Goal: Find specific page/section: Find specific page/section

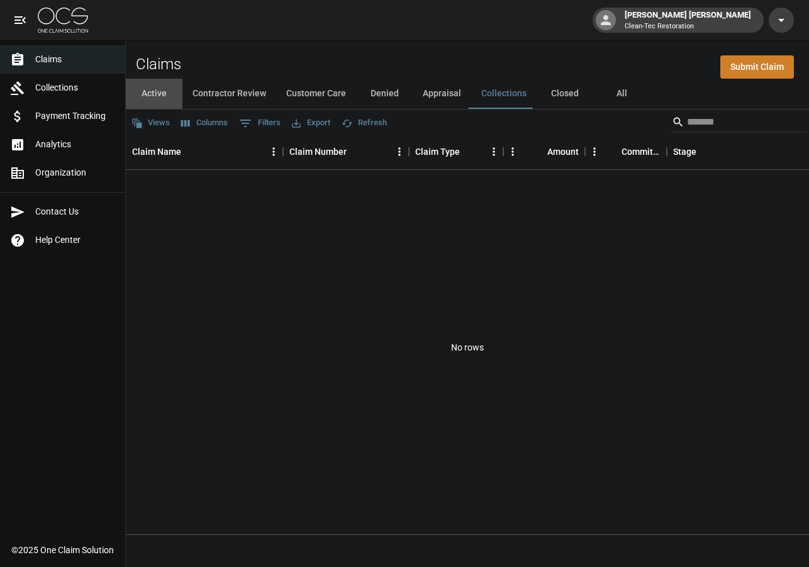
click at [160, 97] on button "Active" at bounding box center [154, 94] width 57 height 30
click at [152, 93] on button "Active" at bounding box center [154, 94] width 57 height 30
click at [216, 94] on button "Contractor Review" at bounding box center [229, 94] width 94 height 30
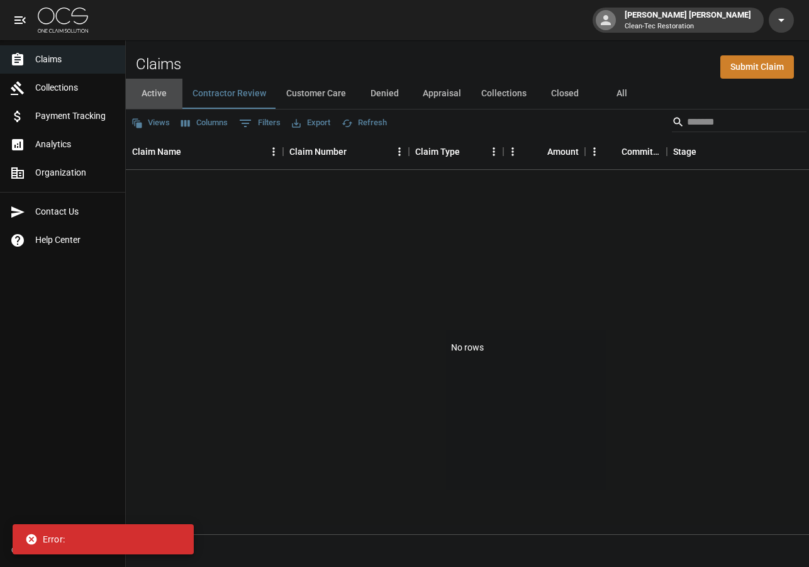
click at [162, 92] on button "Active" at bounding box center [154, 94] width 57 height 30
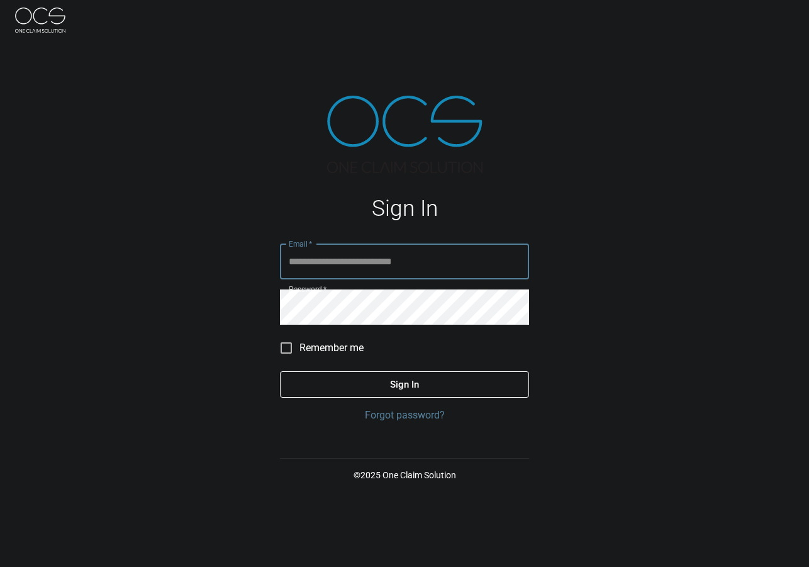
click at [311, 254] on input "Email   *" at bounding box center [404, 261] width 249 height 35
type input "**********"
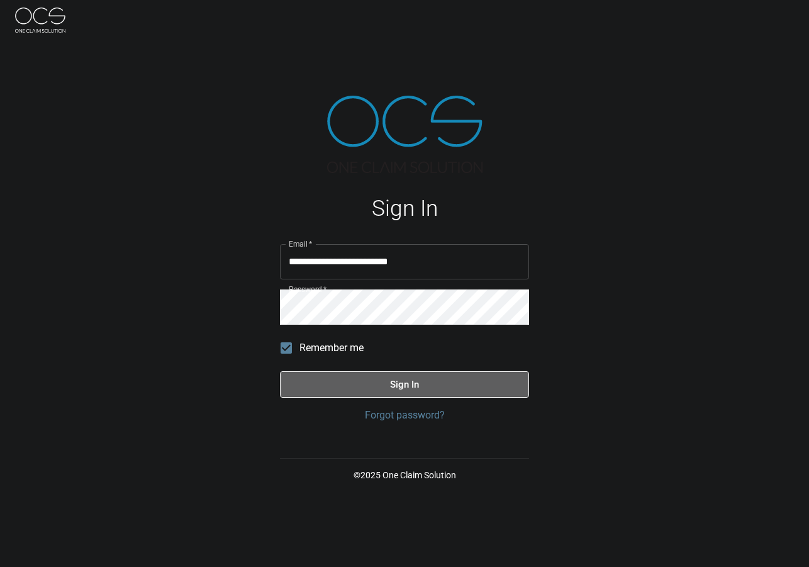
click at [314, 385] on button "Sign In" at bounding box center [404, 384] width 249 height 26
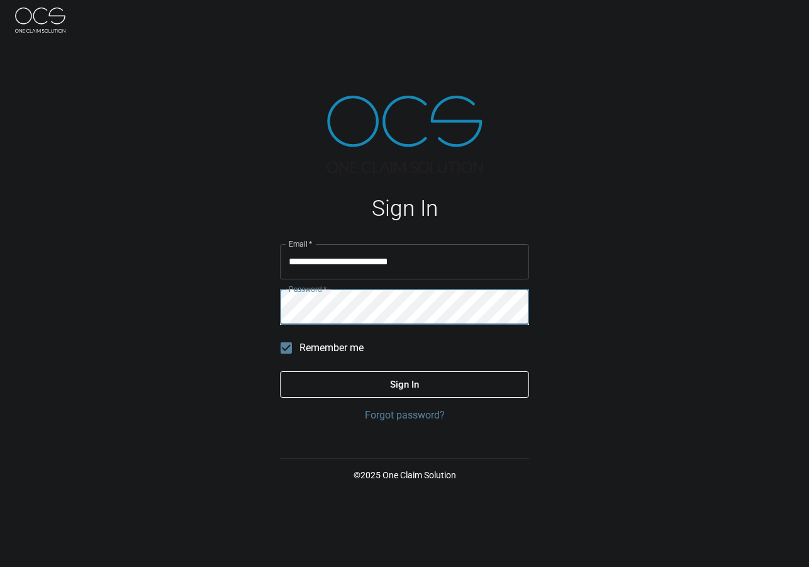
click at [280, 371] on button "Sign In" at bounding box center [404, 384] width 249 height 26
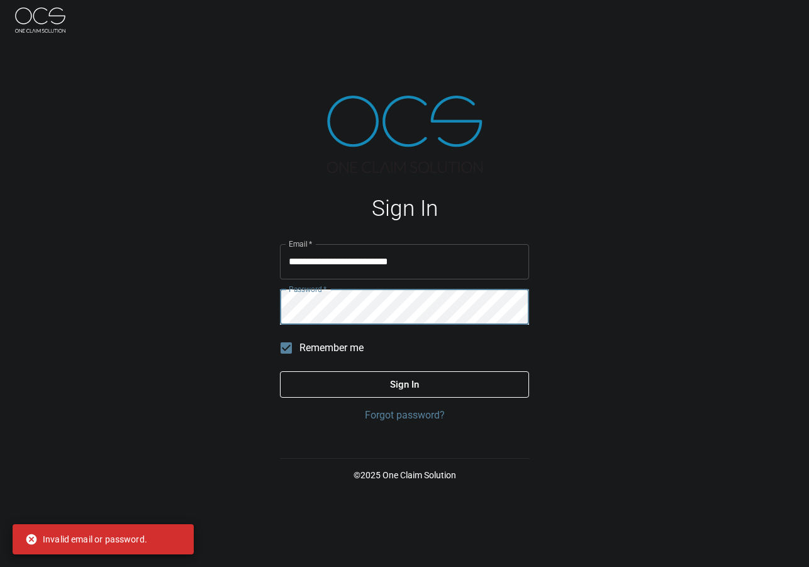
click at [272, 306] on div "**********" at bounding box center [404, 289] width 279 height 499
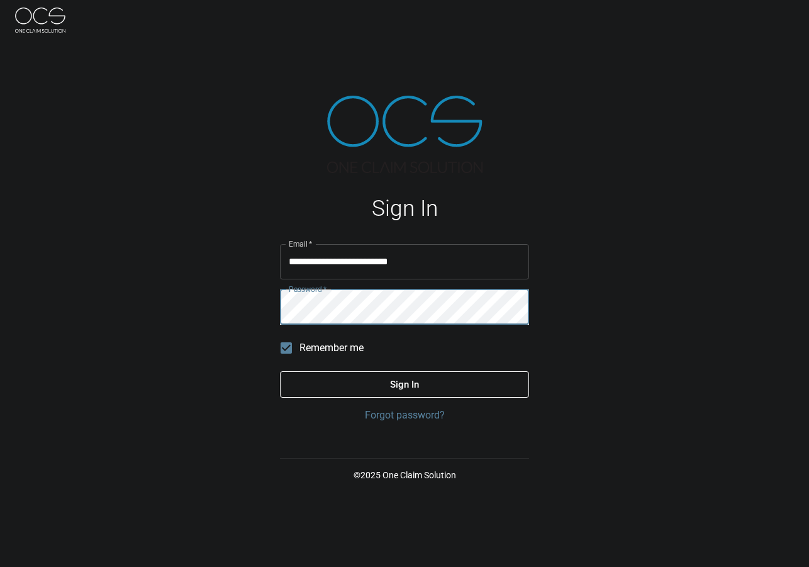
click at [280, 371] on button "Sign In" at bounding box center [404, 384] width 249 height 26
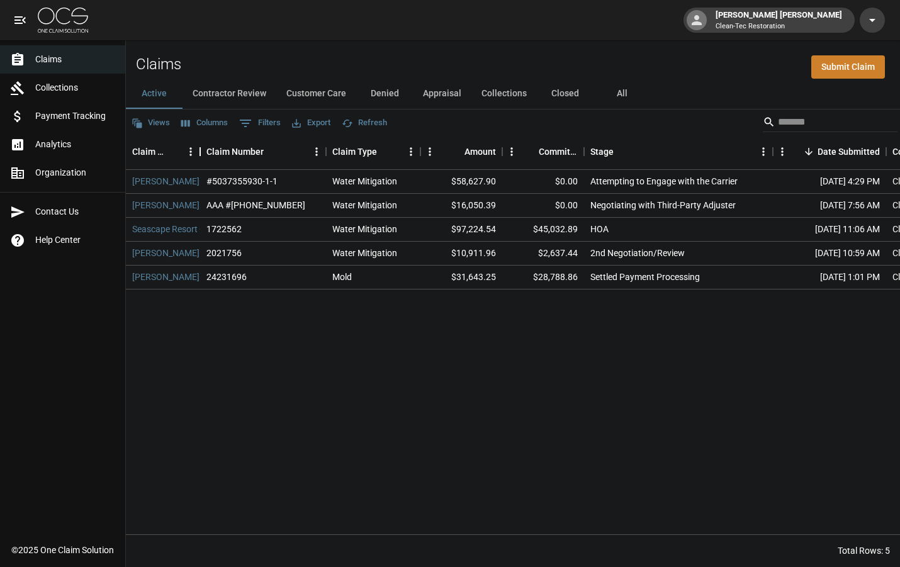
drag, startPoint x: 283, startPoint y: 154, endPoint x: 200, endPoint y: 155, distance: 83.1
click at [200, 155] on div "Claim Name" at bounding box center [200, 151] width 15 height 35
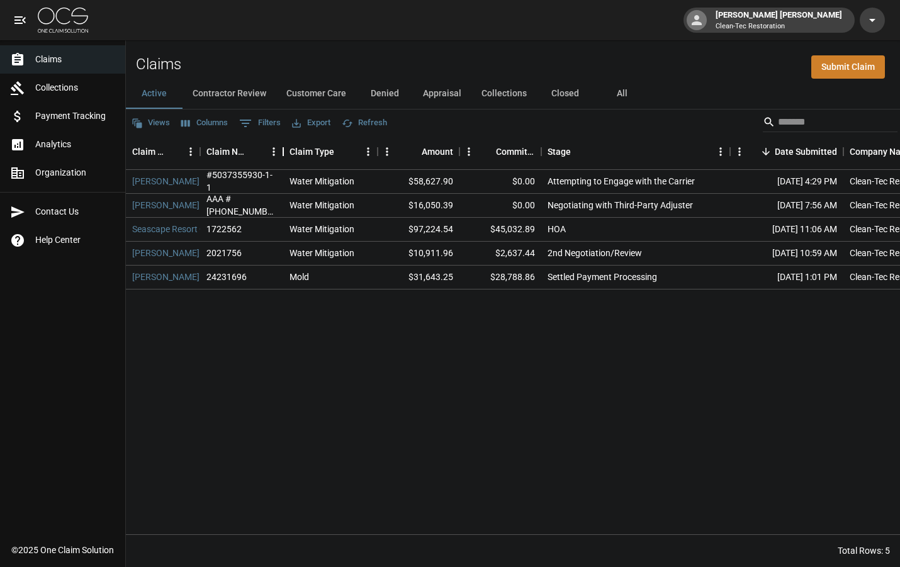
drag, startPoint x: 327, startPoint y: 157, endPoint x: 284, endPoint y: 157, distance: 42.8
click at [284, 157] on div "Claim Number" at bounding box center [283, 151] width 15 height 35
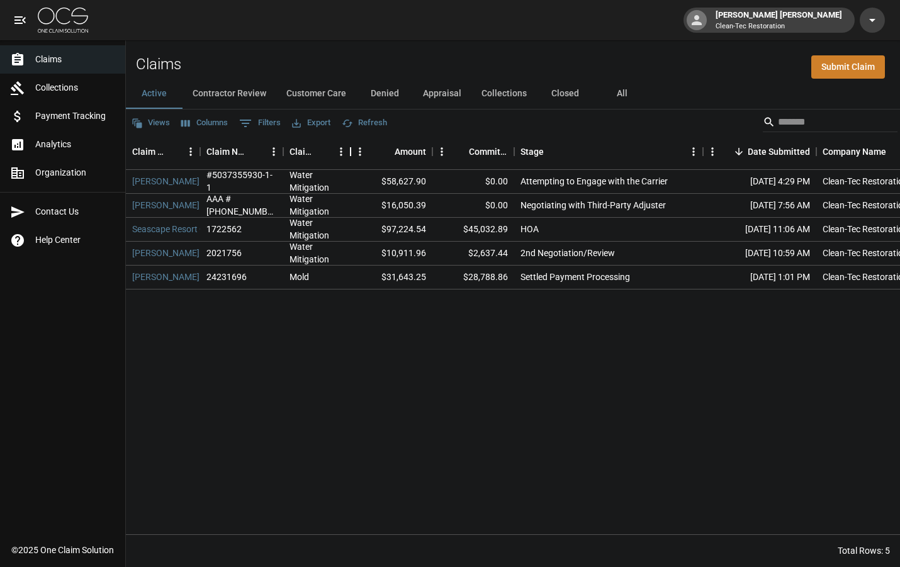
drag, startPoint x: 376, startPoint y: 155, endPoint x: 350, endPoint y: 155, distance: 25.8
click at [350, 155] on div "Claim Type" at bounding box center [350, 151] width 15 height 35
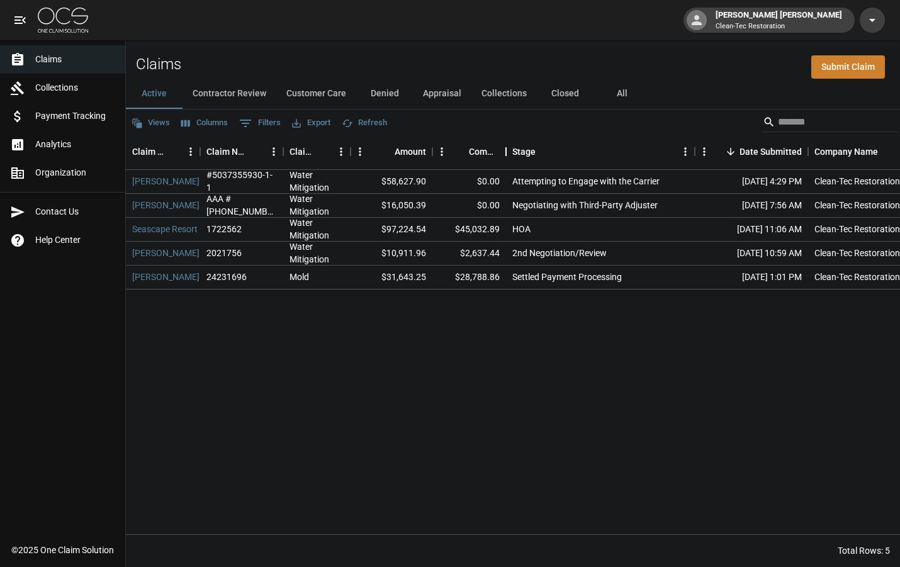
drag, startPoint x: 514, startPoint y: 157, endPoint x: 506, endPoint y: 157, distance: 8.2
click at [506, 157] on div "Committed Amount" at bounding box center [505, 151] width 15 height 35
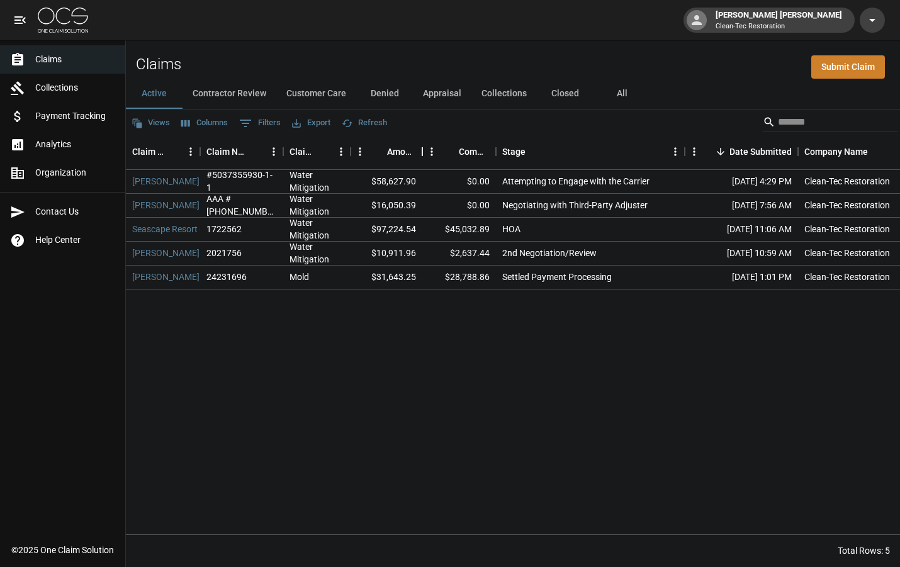
drag, startPoint x: 433, startPoint y: 157, endPoint x: 423, endPoint y: 157, distance: 10.1
click at [423, 157] on div "Amount" at bounding box center [422, 151] width 15 height 35
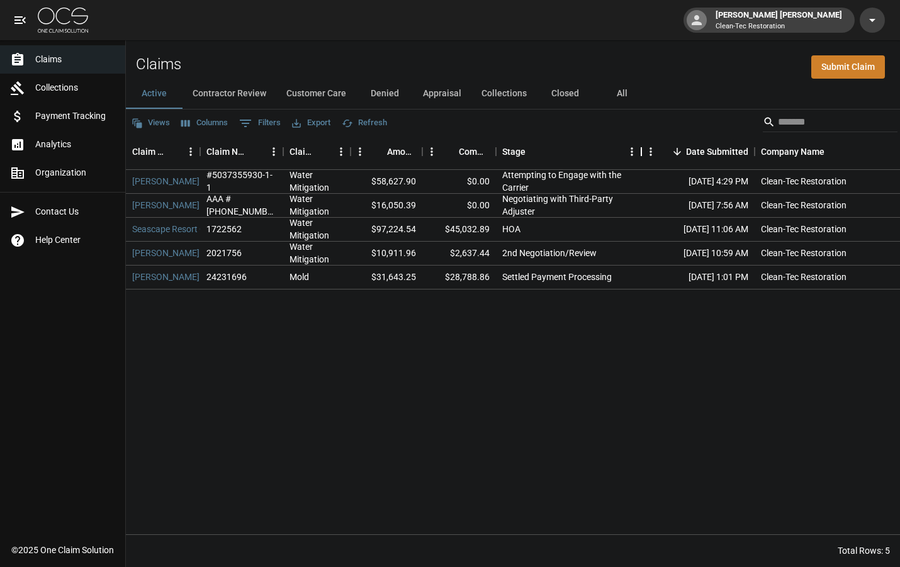
drag, startPoint x: 685, startPoint y: 152, endPoint x: 641, endPoint y: 150, distance: 43.4
click at [641, 150] on div "Stage" at bounding box center [641, 151] width 15 height 35
click at [637, 152] on div "Stage" at bounding box center [641, 151] width 15 height 35
click at [231, 93] on button "Contractor Review" at bounding box center [229, 94] width 94 height 30
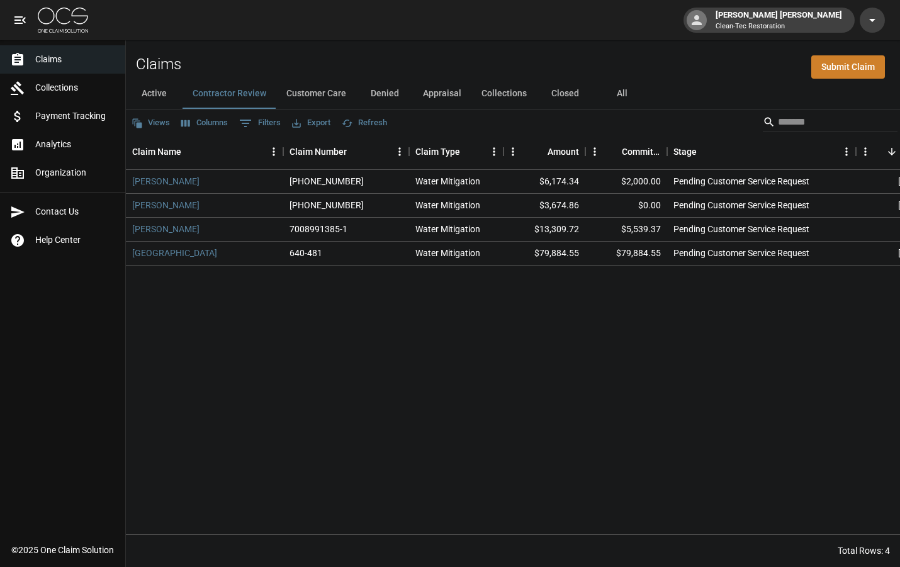
click at [320, 92] on button "Customer Care" at bounding box center [316, 94] width 80 height 30
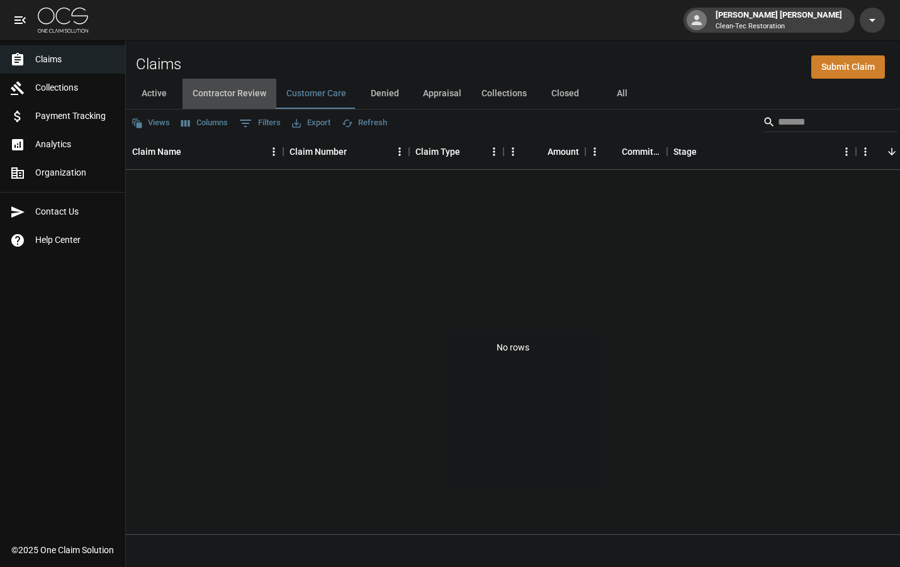
click at [233, 92] on button "Contractor Review" at bounding box center [229, 94] width 94 height 30
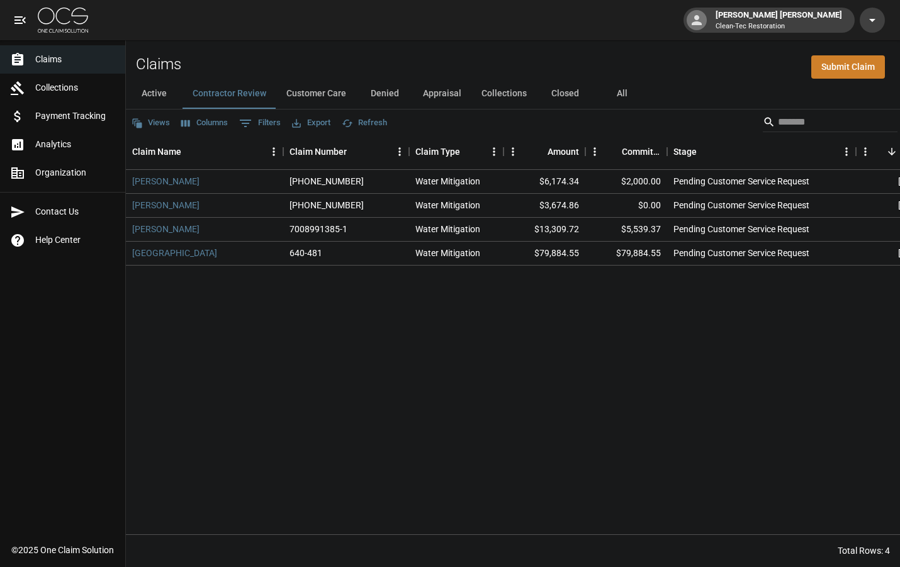
click at [305, 89] on button "Customer Care" at bounding box center [316, 94] width 80 height 30
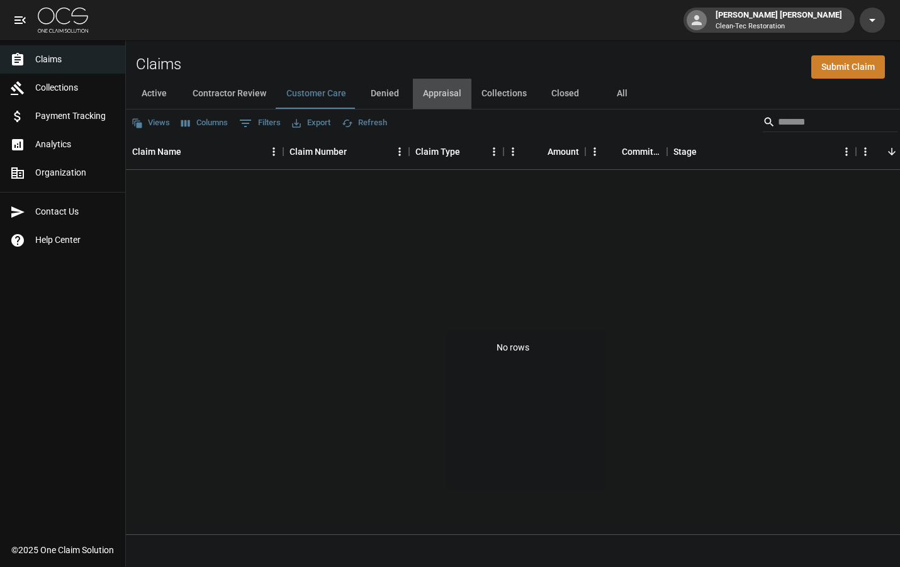
click at [428, 96] on button "Appraisal" at bounding box center [442, 94] width 59 height 30
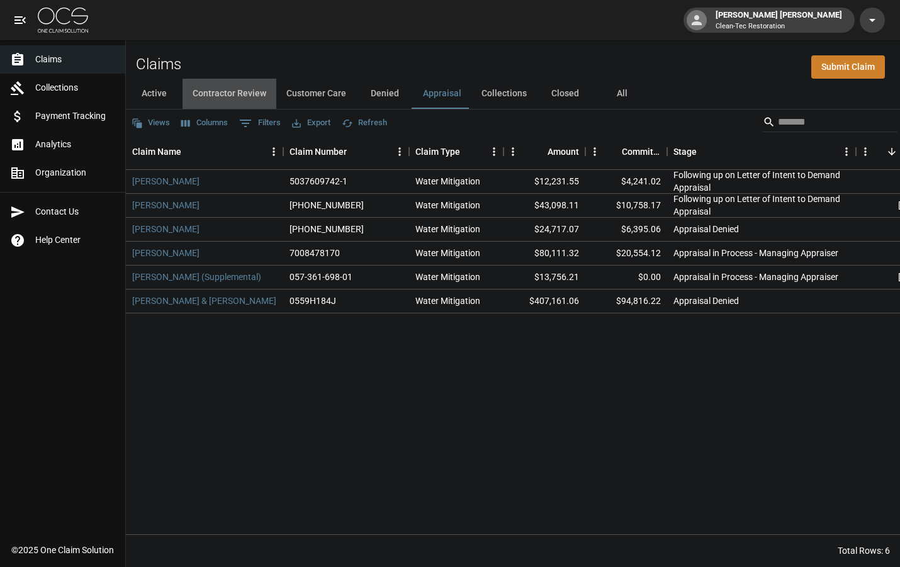
click at [223, 96] on button "Contractor Review" at bounding box center [229, 94] width 94 height 30
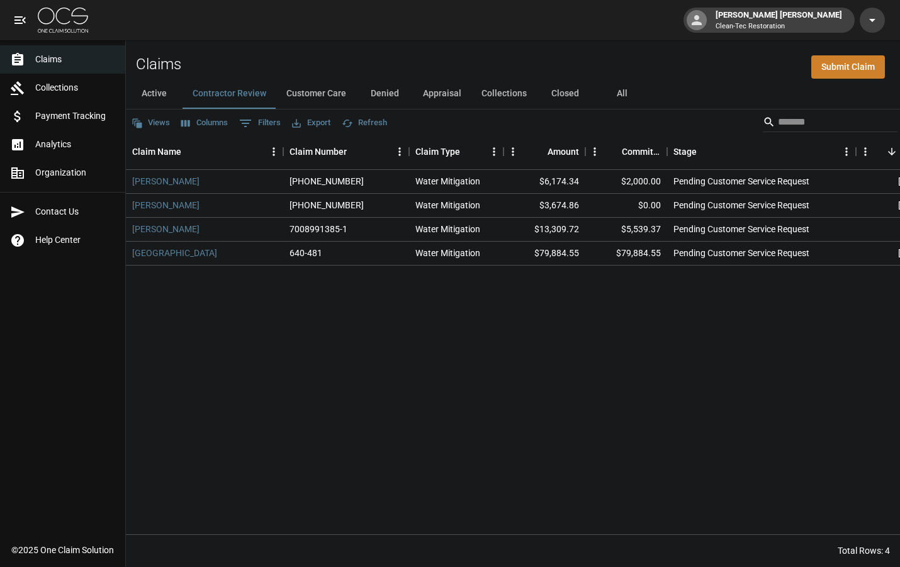
click at [159, 93] on button "Active" at bounding box center [154, 94] width 57 height 30
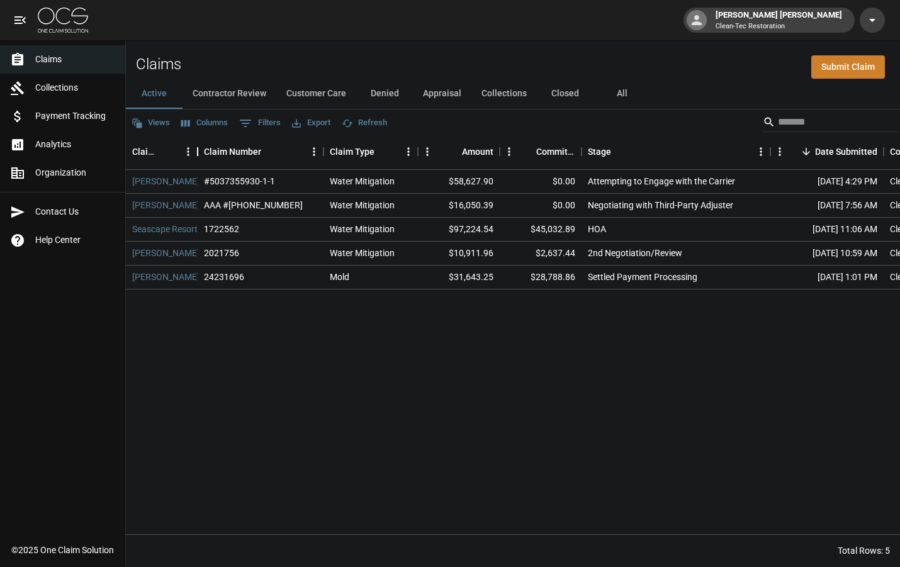
drag, startPoint x: 283, startPoint y: 156, endPoint x: 198, endPoint y: 151, distance: 85.7
click at [198, 151] on div "Claim Name" at bounding box center [197, 151] width 15 height 35
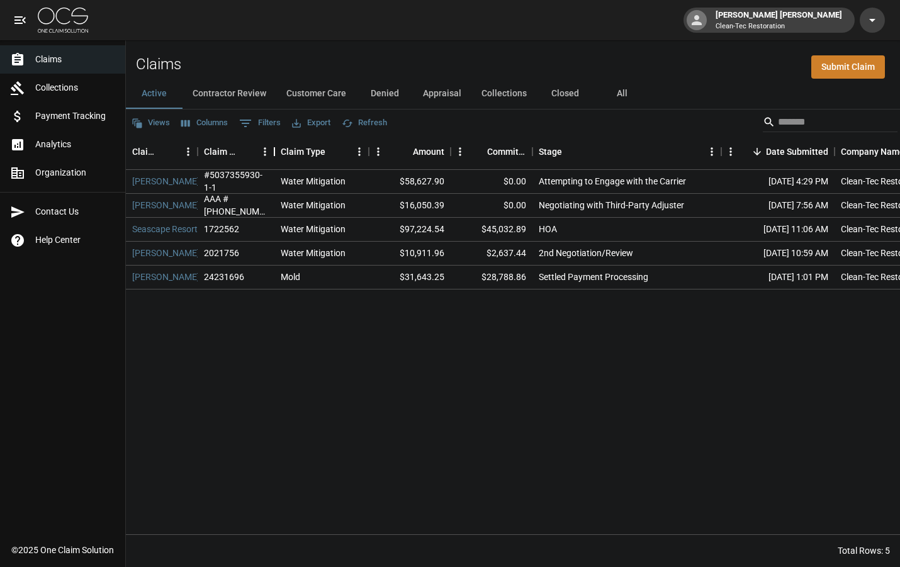
drag, startPoint x: 323, startPoint y: 155, endPoint x: 274, endPoint y: 151, distance: 49.2
click at [274, 151] on div "Claim Number" at bounding box center [274, 151] width 15 height 35
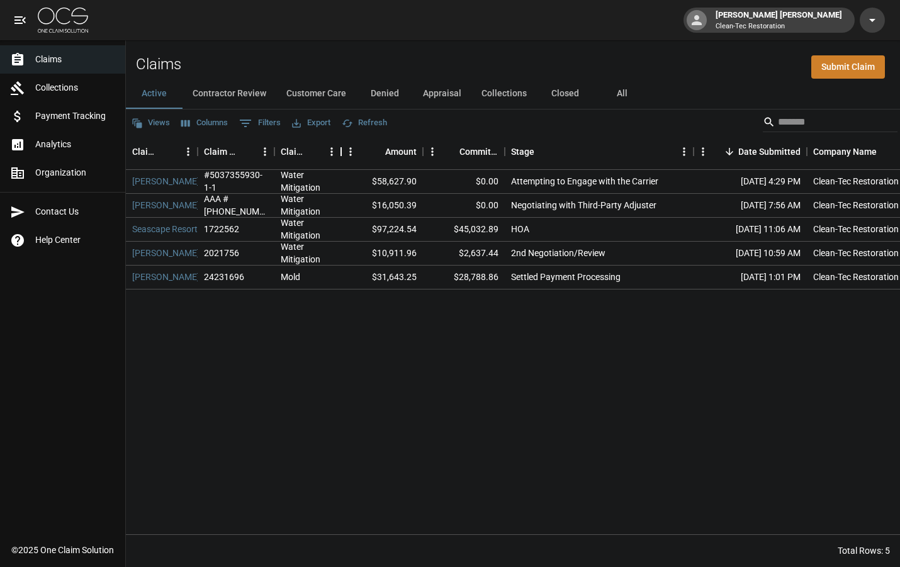
drag, startPoint x: 370, startPoint y: 155, endPoint x: 342, endPoint y: 153, distance: 27.7
click at [342, 153] on div "Claim Type" at bounding box center [340, 151] width 15 height 35
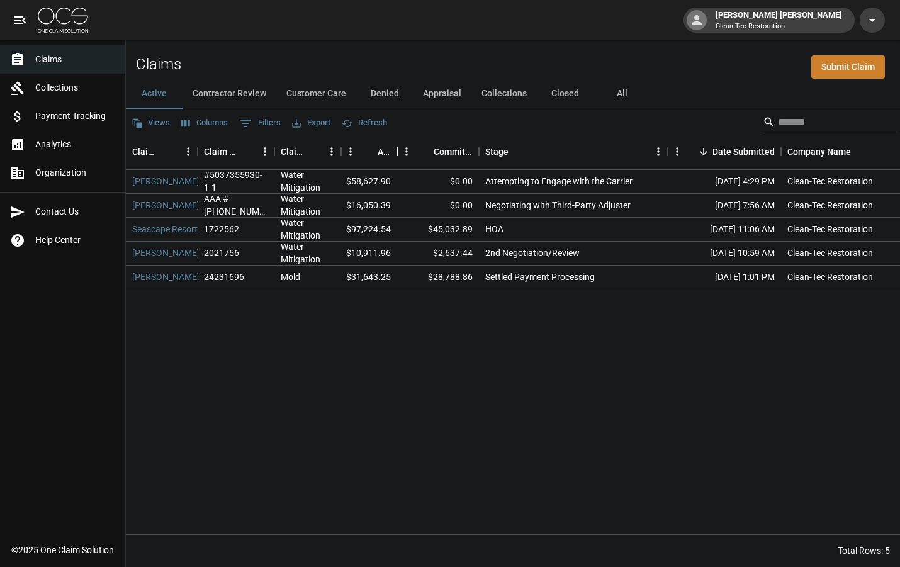
drag, startPoint x: 423, startPoint y: 157, endPoint x: 397, endPoint y: 155, distance: 25.8
click at [397, 155] on div "Amount" at bounding box center [396, 151] width 15 height 35
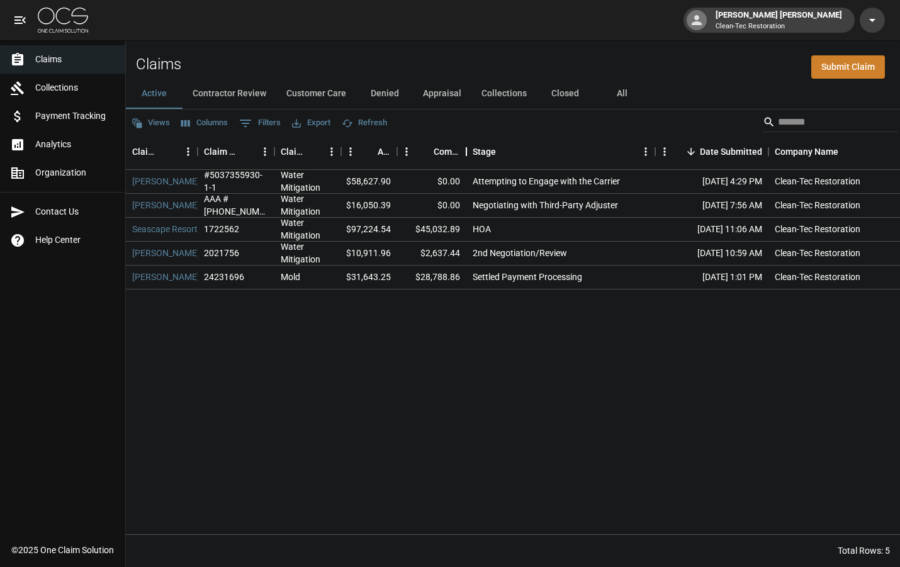
drag, startPoint x: 479, startPoint y: 156, endPoint x: 466, endPoint y: 155, distance: 12.6
click at [466, 155] on div "Committed Amount" at bounding box center [466, 151] width 15 height 35
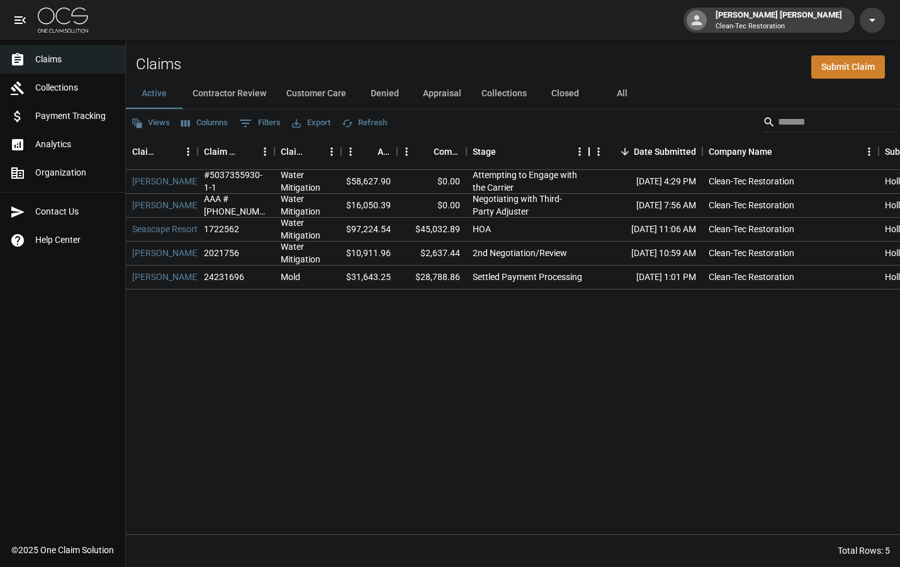
drag, startPoint x: 657, startPoint y: 157, endPoint x: 591, endPoint y: 152, distance: 66.2
click at [591, 152] on div "Stage" at bounding box center [588, 151] width 15 height 35
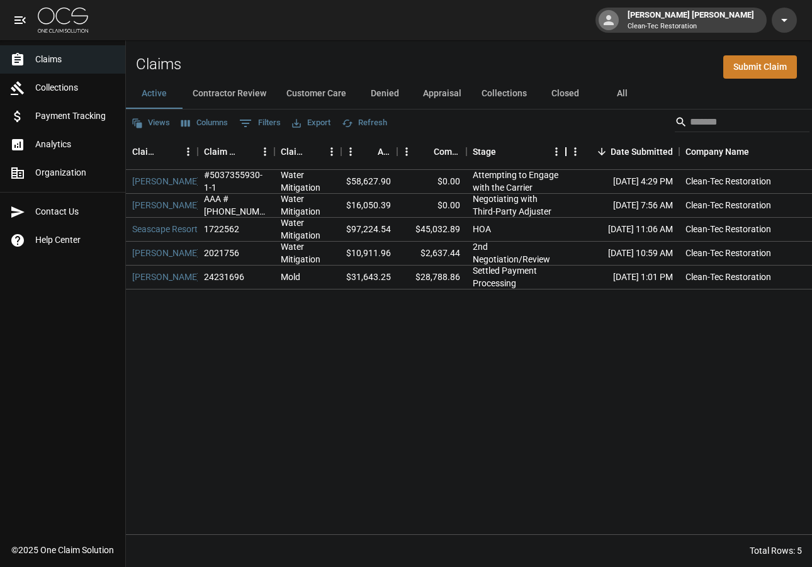
drag, startPoint x: 589, startPoint y: 150, endPoint x: 566, endPoint y: 152, distance: 23.3
click at [566, 152] on div "Stage" at bounding box center [565, 151] width 15 height 35
click at [574, 253] on div "Jun 24, 2025 10:59 AM" at bounding box center [622, 254] width 113 height 24
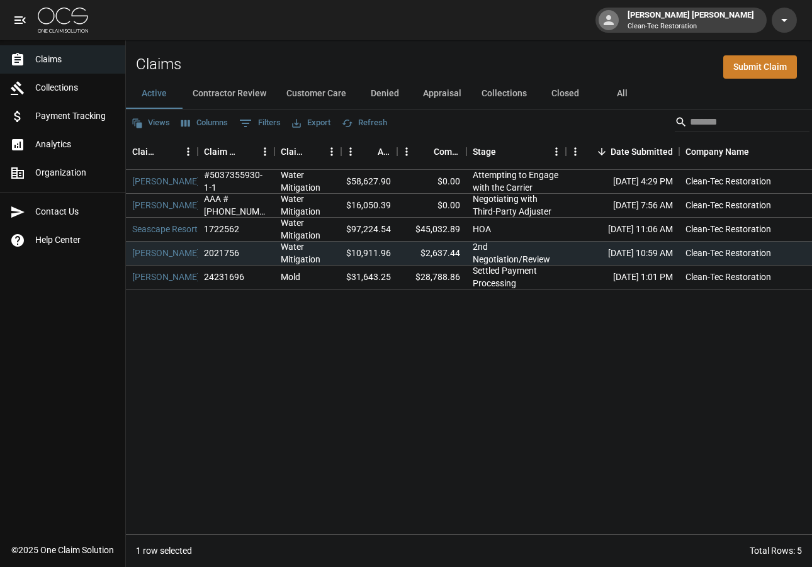
click at [579, 316] on div "Ling Lan #5037355930-1-1 Water Mitigation $58,627.90 $0.00 Attempting to Engage…" at bounding box center [569, 352] width 887 height 364
click at [240, 98] on button "Contractor Review" at bounding box center [229, 94] width 94 height 30
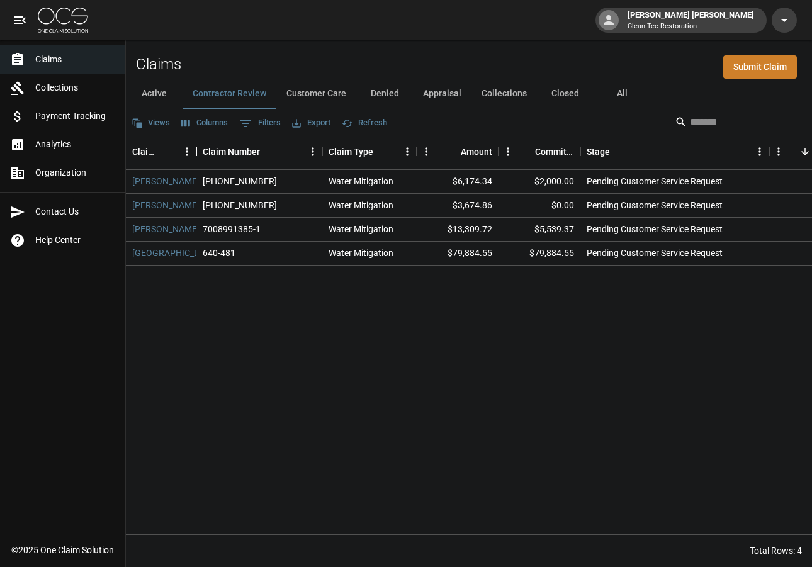
drag, startPoint x: 283, startPoint y: 152, endPoint x: 196, endPoint y: 149, distance: 86.9
click at [196, 149] on div "Claim Name" at bounding box center [196, 151] width 15 height 35
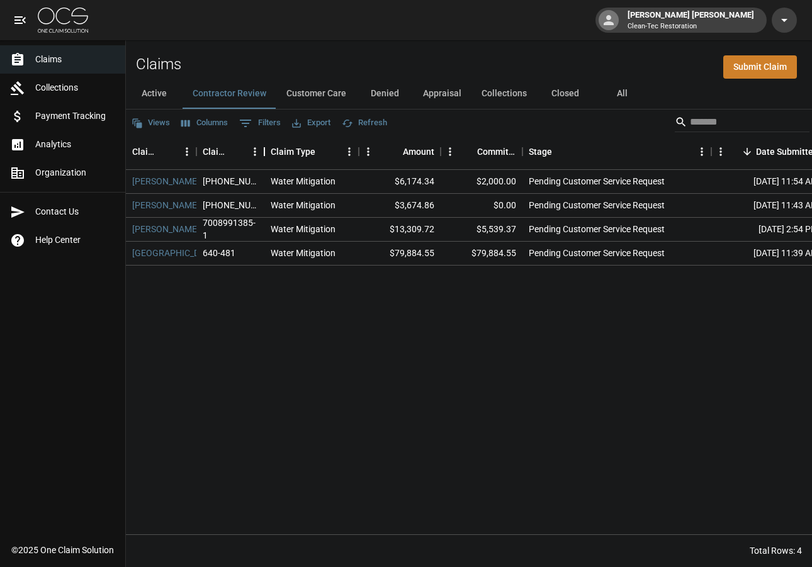
drag, startPoint x: 322, startPoint y: 151, endPoint x: 264, endPoint y: 150, distance: 57.9
click at [264, 150] on div "Claim Number" at bounding box center [264, 151] width 15 height 35
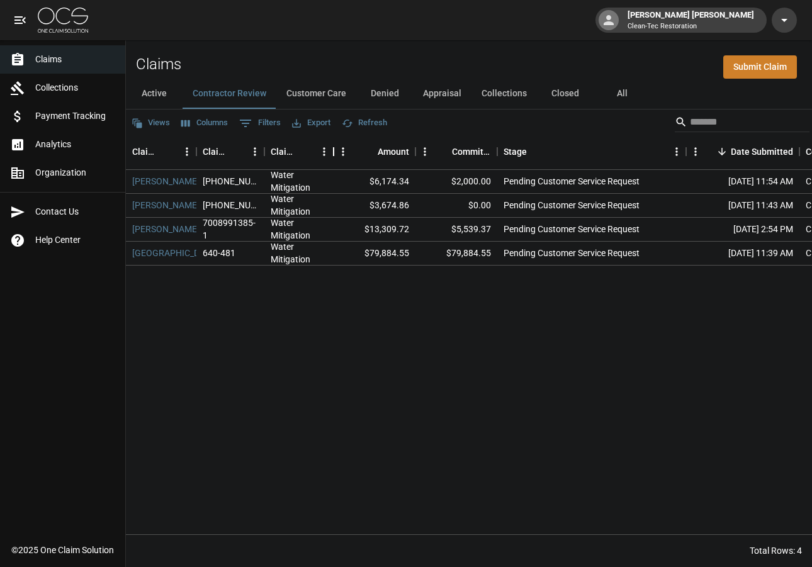
drag, startPoint x: 357, startPoint y: 154, endPoint x: 332, endPoint y: 152, distance: 25.2
click at [332, 152] on div "Claim Type" at bounding box center [333, 151] width 15 height 35
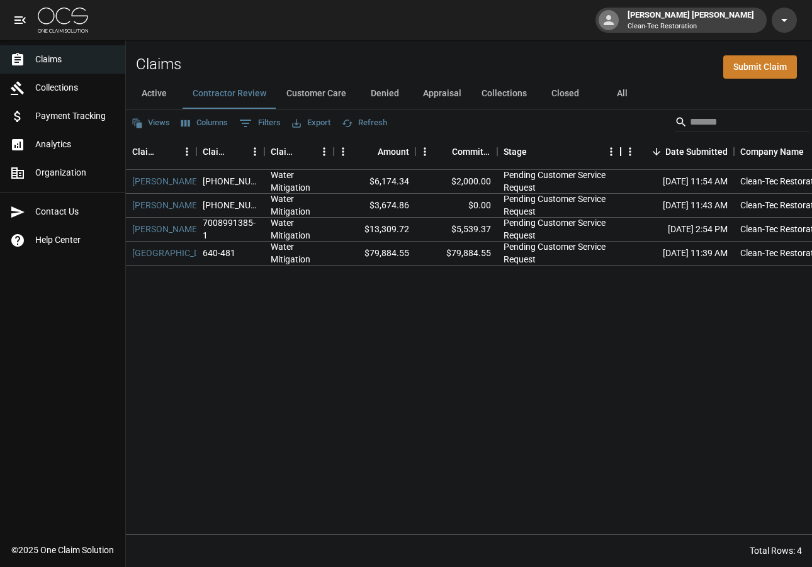
drag, startPoint x: 686, startPoint y: 156, endPoint x: 620, endPoint y: 156, distance: 65.4
click at [620, 156] on div "Stage" at bounding box center [620, 151] width 15 height 35
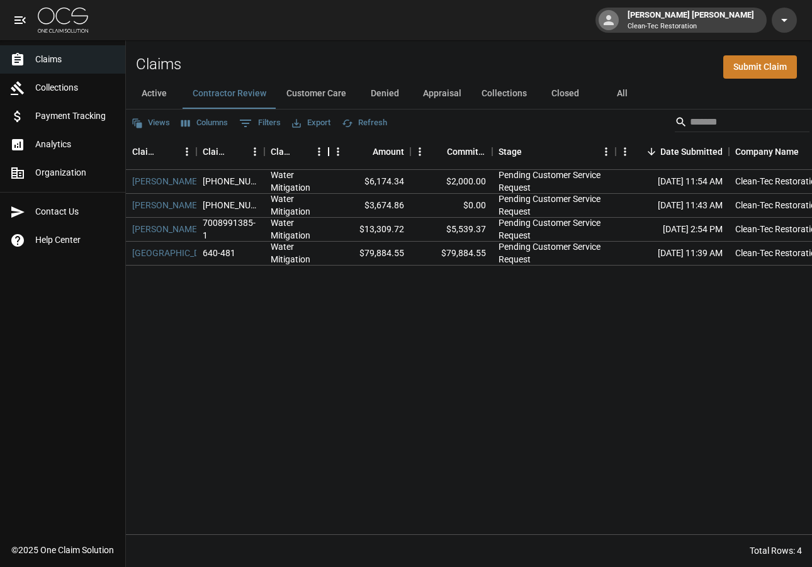
click at [328, 151] on div "Claim Type" at bounding box center [328, 151] width 15 height 35
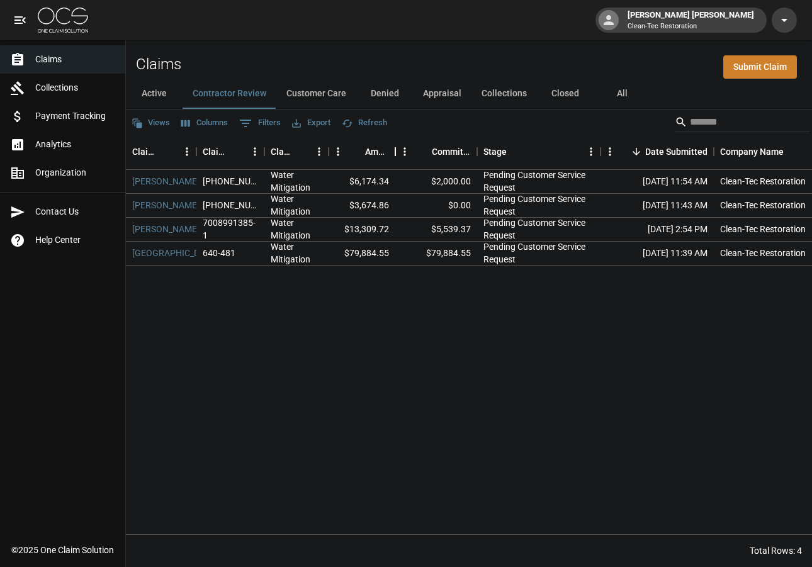
drag, startPoint x: 409, startPoint y: 154, endPoint x: 394, endPoint y: 154, distance: 15.1
click at [394, 154] on div "Amount" at bounding box center [395, 151] width 15 height 35
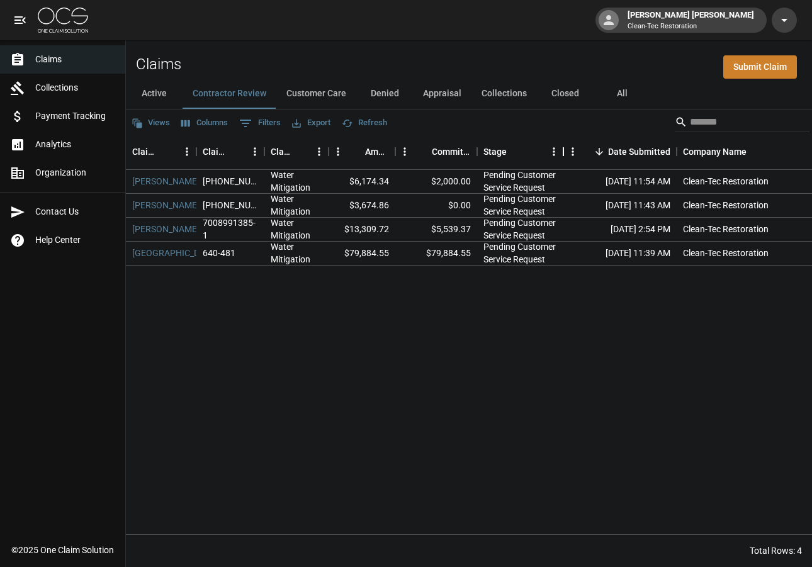
drag, startPoint x: 600, startPoint y: 152, endPoint x: 563, endPoint y: 152, distance: 37.1
click at [563, 152] on div "Stage" at bounding box center [563, 151] width 15 height 35
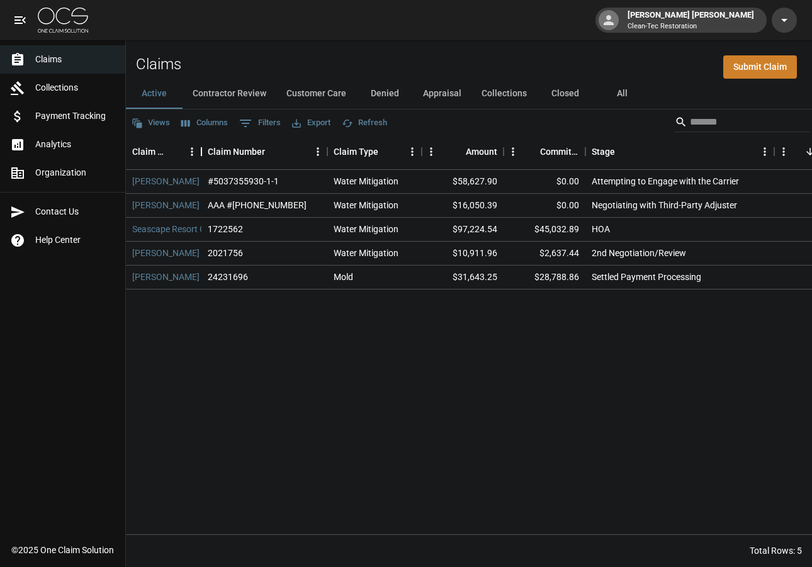
drag, startPoint x: 284, startPoint y: 156, endPoint x: 203, endPoint y: 158, distance: 81.2
click at [203, 158] on div "Claim Name" at bounding box center [201, 151] width 15 height 35
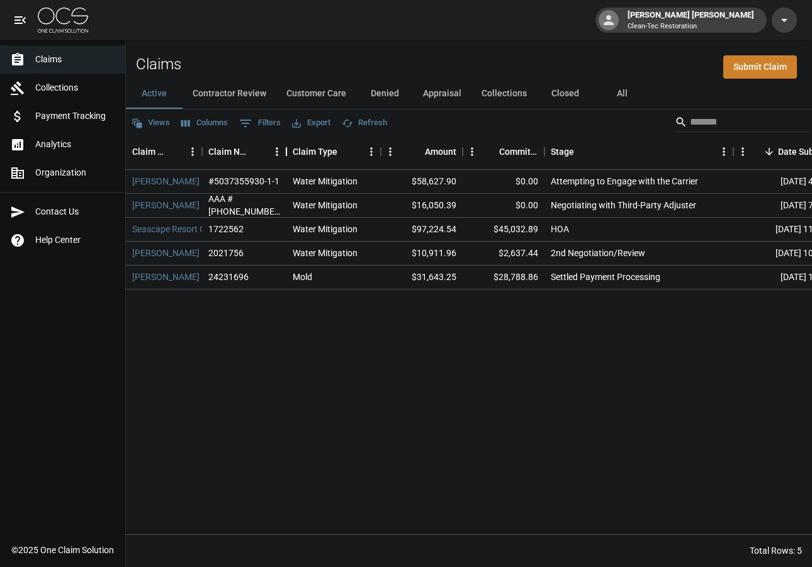
drag, startPoint x: 330, startPoint y: 152, endPoint x: 288, endPoint y: 148, distance: 41.7
click at [288, 148] on div "Claim Number" at bounding box center [286, 151] width 15 height 35
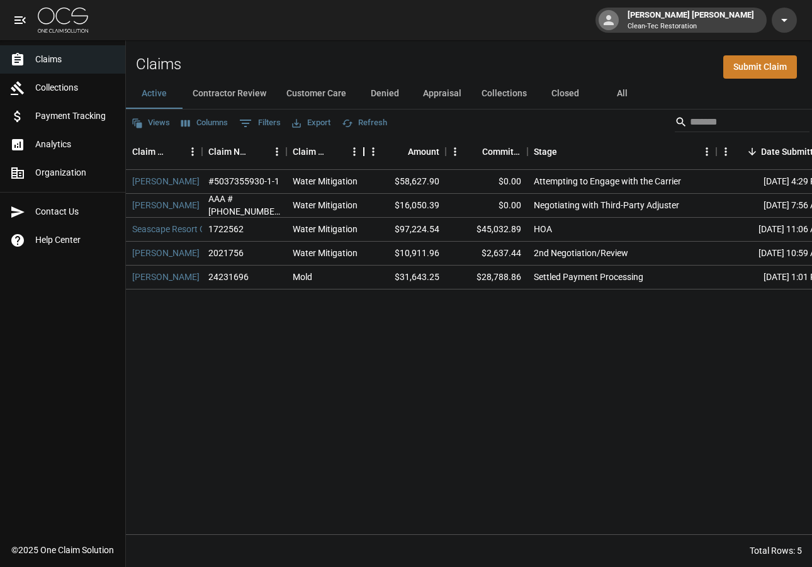
drag, startPoint x: 382, startPoint y: 153, endPoint x: 365, endPoint y: 150, distance: 17.3
click at [365, 150] on div "Claim Type" at bounding box center [363, 151] width 15 height 35
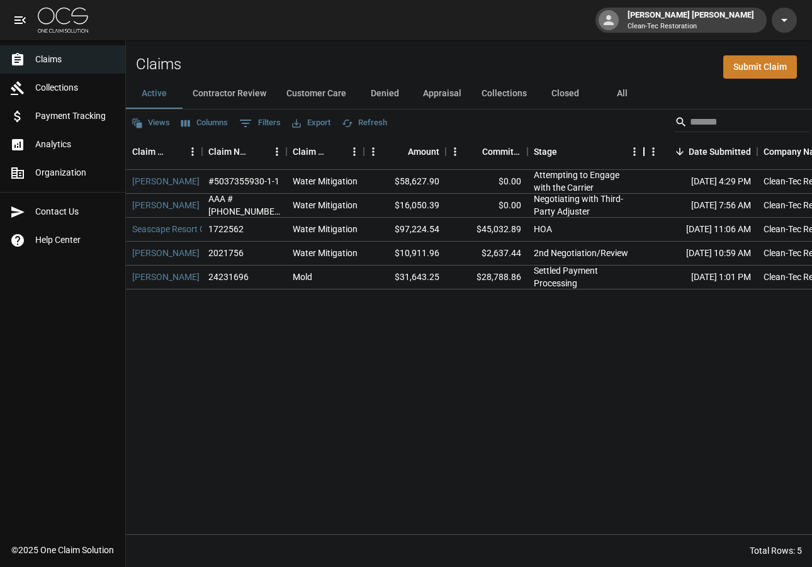
drag, startPoint x: 715, startPoint y: 151, endPoint x: 642, endPoint y: 158, distance: 72.7
click at [642, 158] on div "Stage" at bounding box center [643, 151] width 15 height 35
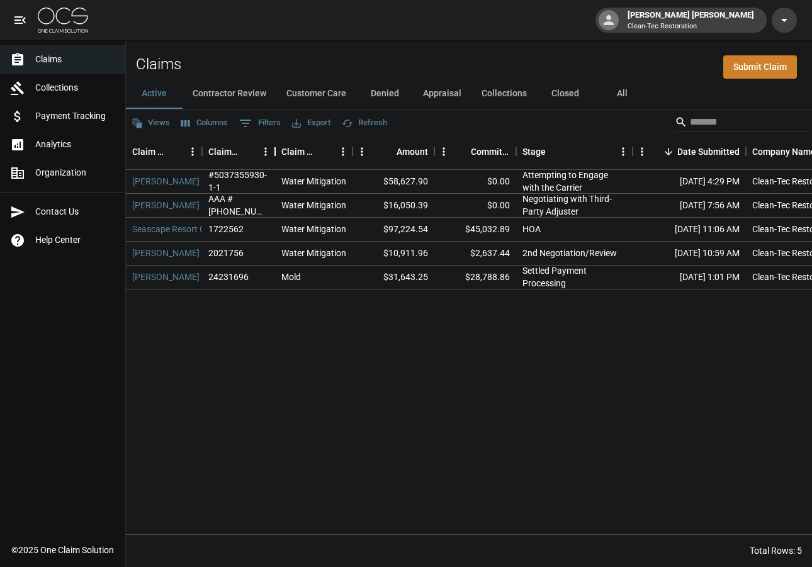
drag, startPoint x: 286, startPoint y: 152, endPoint x: 275, endPoint y: 150, distance: 11.4
click at [275, 150] on div "Claim Number" at bounding box center [274, 151] width 15 height 35
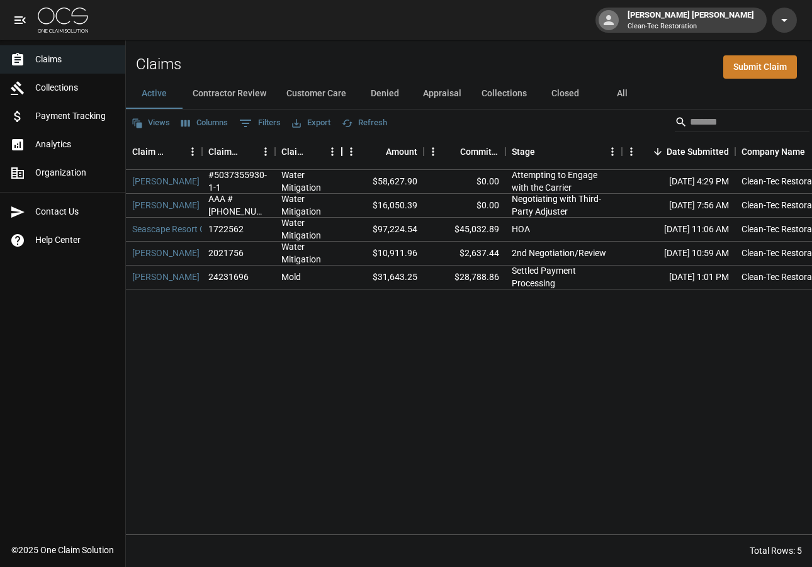
drag, startPoint x: 354, startPoint y: 152, endPoint x: 343, endPoint y: 150, distance: 10.9
click at [343, 150] on div "Claim Type" at bounding box center [341, 151] width 15 height 35
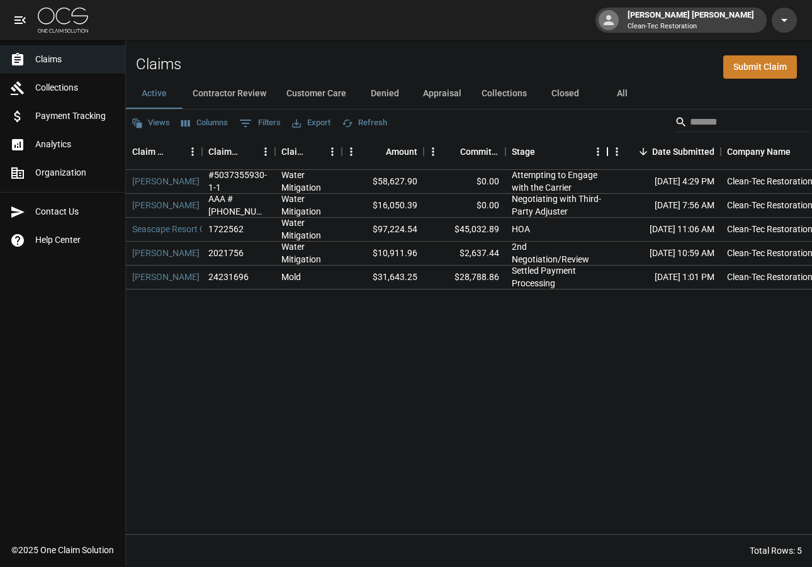
drag, startPoint x: 622, startPoint y: 153, endPoint x: 608, endPoint y: 152, distance: 14.5
click at [608, 152] on div "Stage" at bounding box center [607, 151] width 15 height 35
click at [253, 97] on button "Contractor Review" at bounding box center [229, 94] width 94 height 30
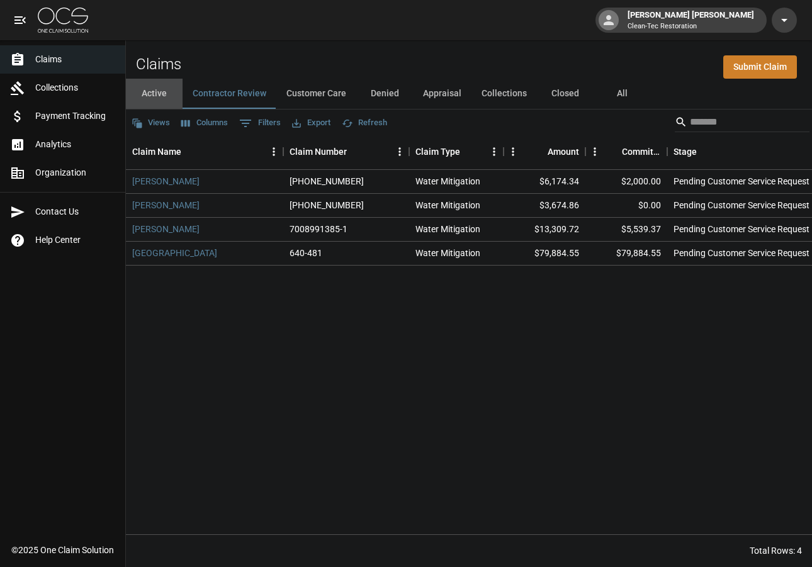
click at [155, 99] on button "Active" at bounding box center [154, 94] width 57 height 30
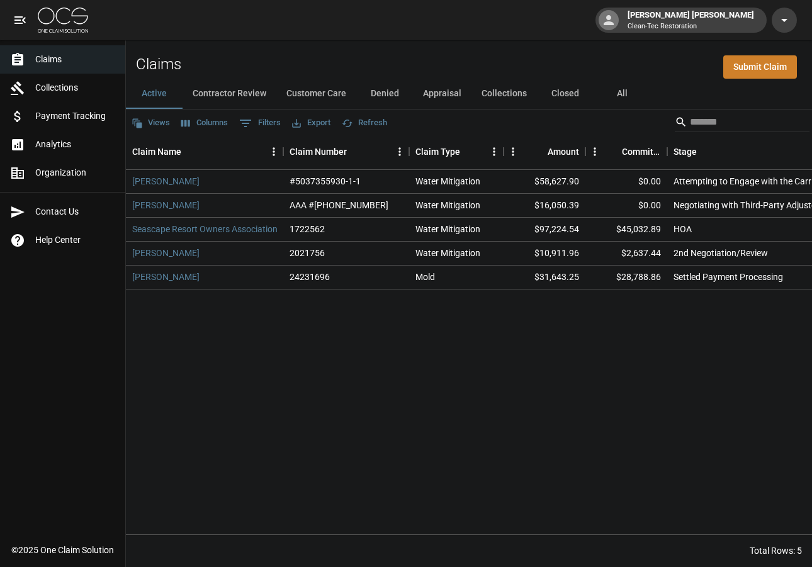
click at [442, 96] on button "Appraisal" at bounding box center [442, 94] width 59 height 30
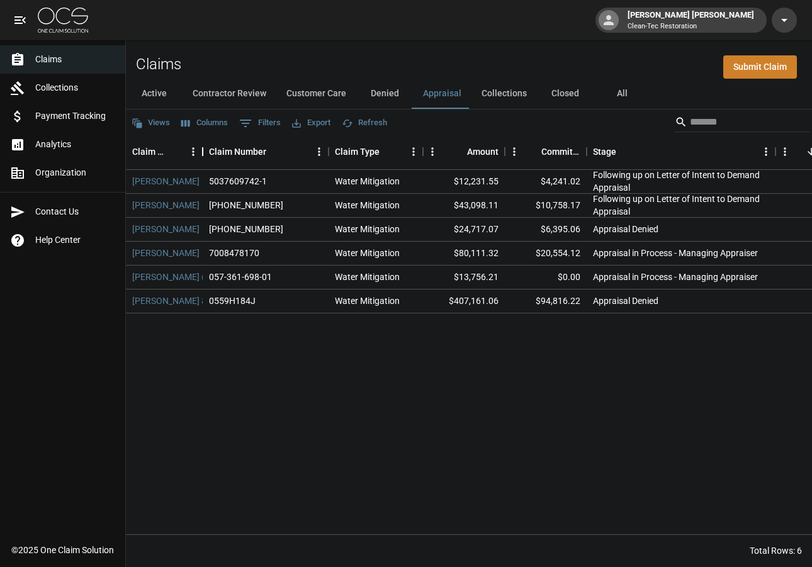
drag, startPoint x: 284, startPoint y: 150, endPoint x: 203, endPoint y: 145, distance: 80.7
click at [203, 145] on div "Claim Name" at bounding box center [202, 151] width 15 height 35
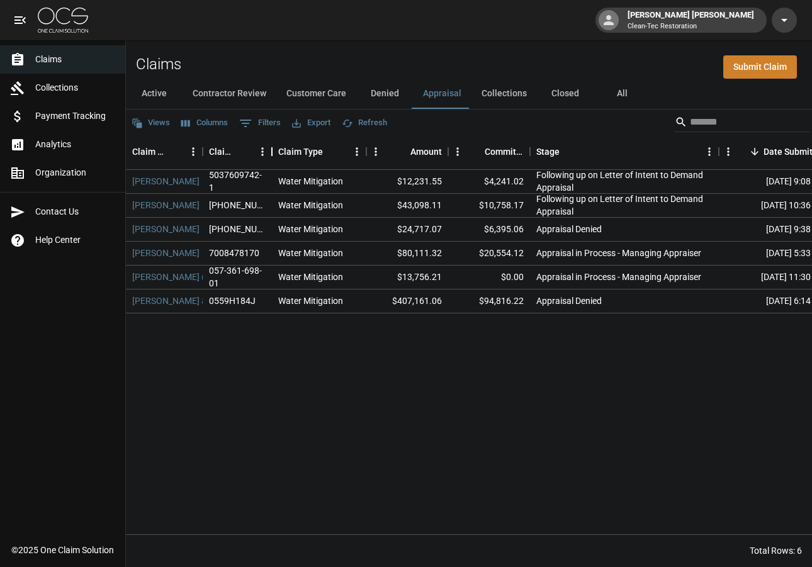
drag, startPoint x: 328, startPoint y: 155, endPoint x: 271, endPoint y: 153, distance: 56.7
click at [271, 153] on div "Claim Number" at bounding box center [271, 151] width 15 height 35
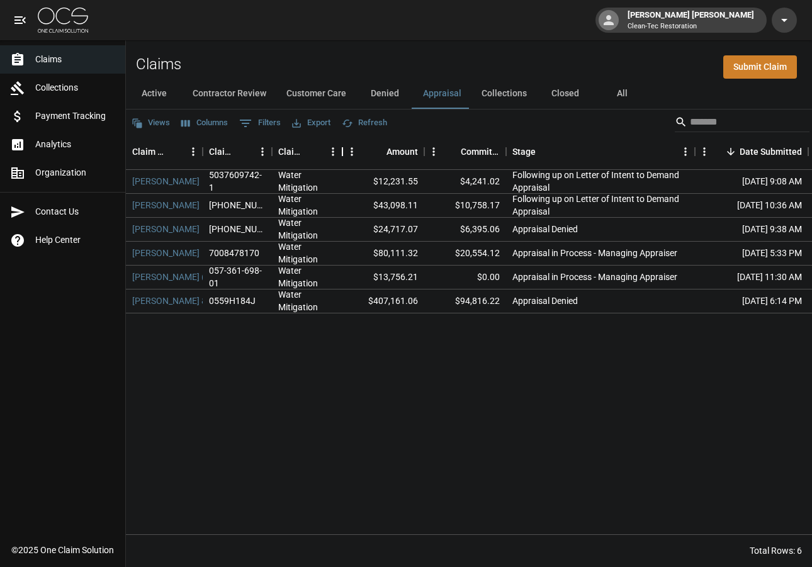
drag, startPoint x: 365, startPoint y: 155, endPoint x: 341, endPoint y: 154, distance: 23.9
click at [341, 154] on div "Claim Type" at bounding box center [342, 151] width 15 height 35
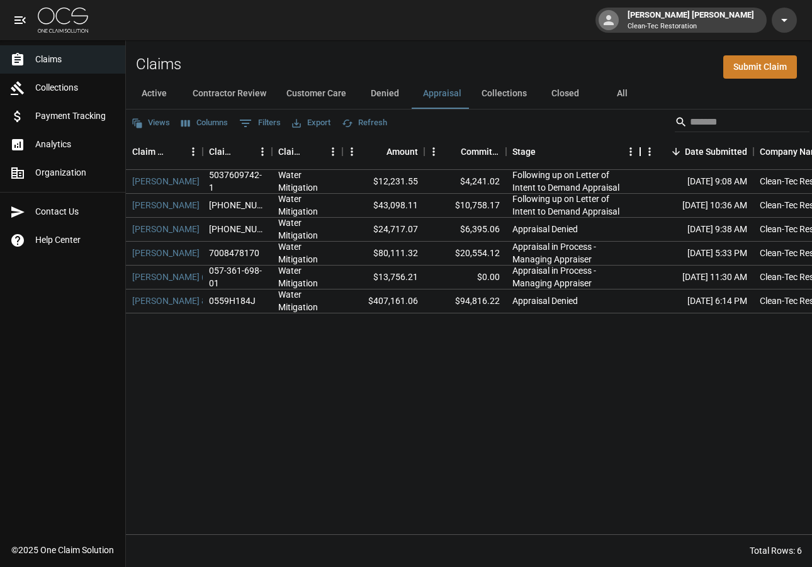
drag, startPoint x: 697, startPoint y: 152, endPoint x: 642, endPoint y: 152, distance: 54.7
click at [642, 152] on div "Stage" at bounding box center [639, 151] width 15 height 35
click at [507, 94] on button "Collections" at bounding box center [503, 94] width 65 height 30
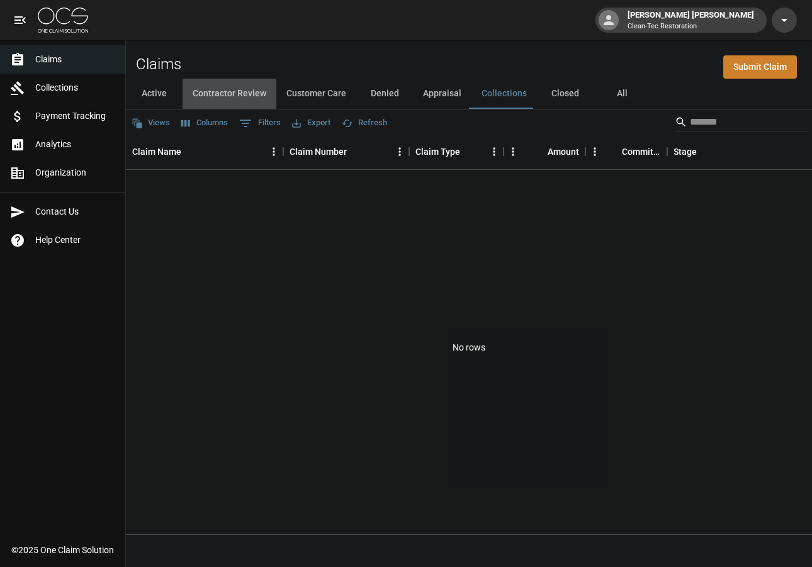
click at [243, 98] on button "Contractor Review" at bounding box center [229, 94] width 94 height 30
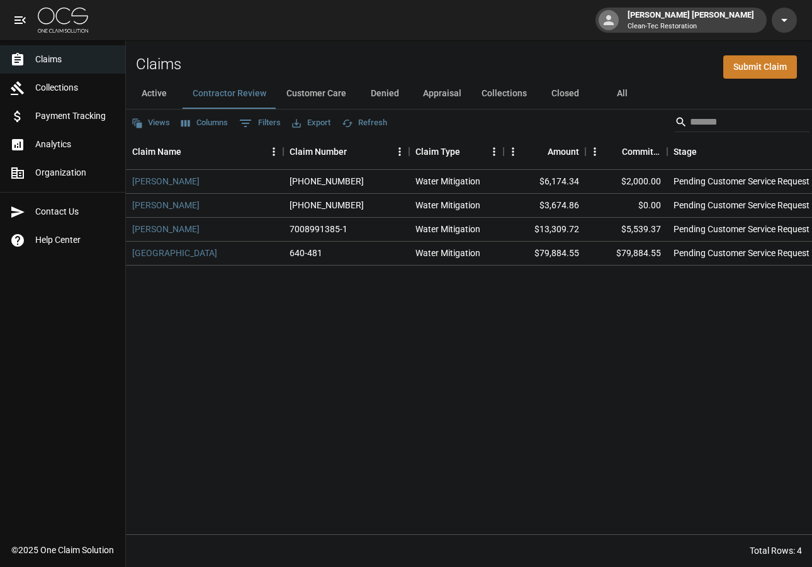
click at [311, 91] on button "Customer Care" at bounding box center [316, 94] width 80 height 30
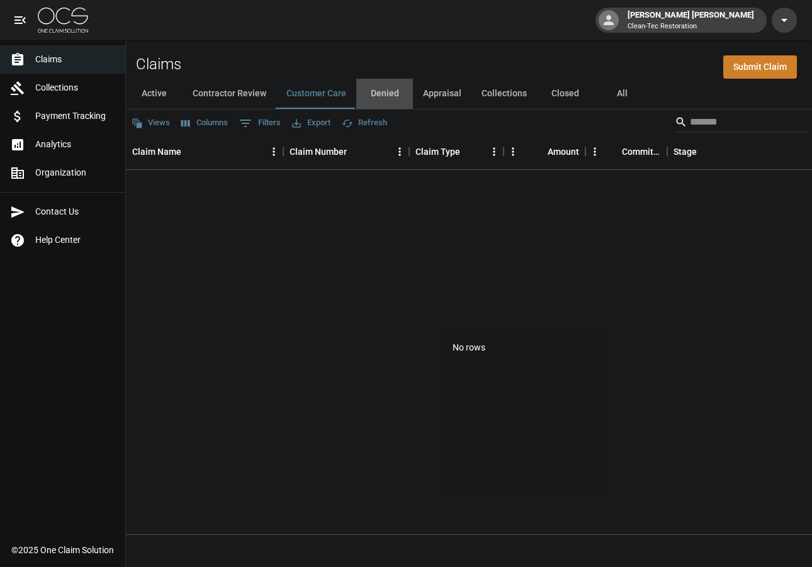
click at [386, 94] on button "Denied" at bounding box center [384, 94] width 57 height 30
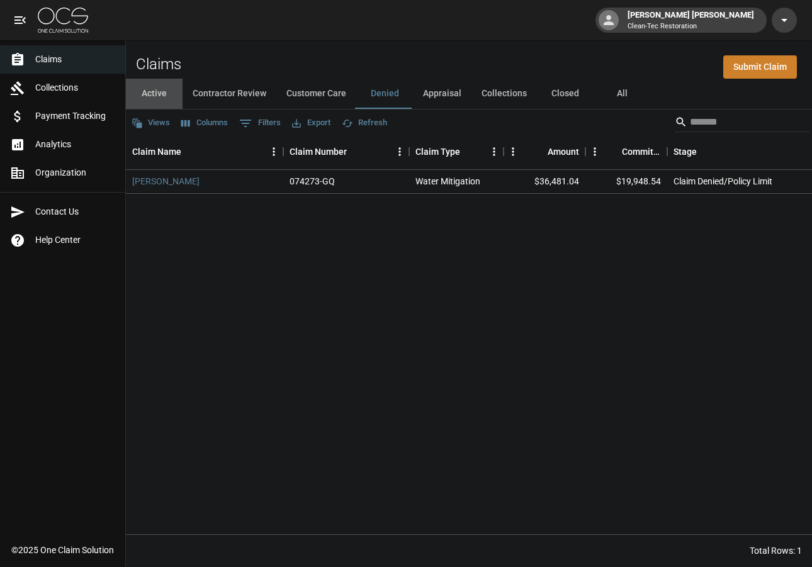
click at [155, 96] on button "Active" at bounding box center [154, 94] width 57 height 30
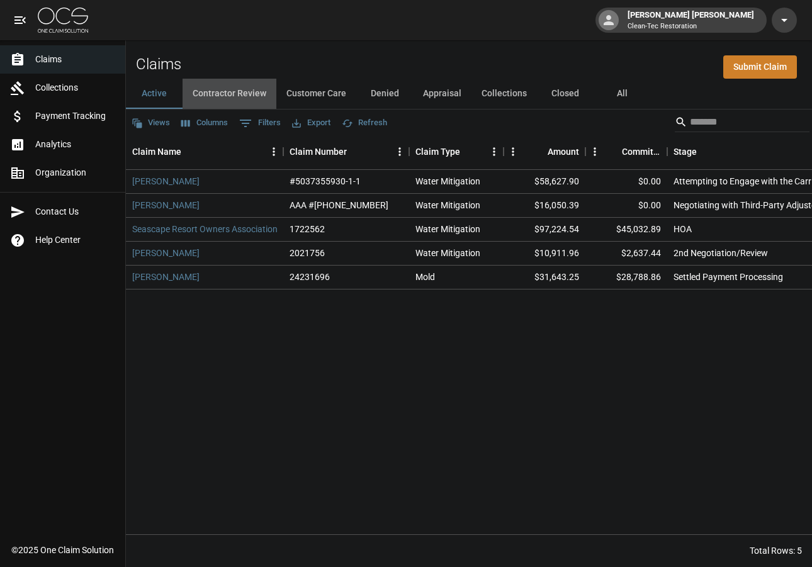
click at [218, 90] on button "Contractor Review" at bounding box center [229, 94] width 94 height 30
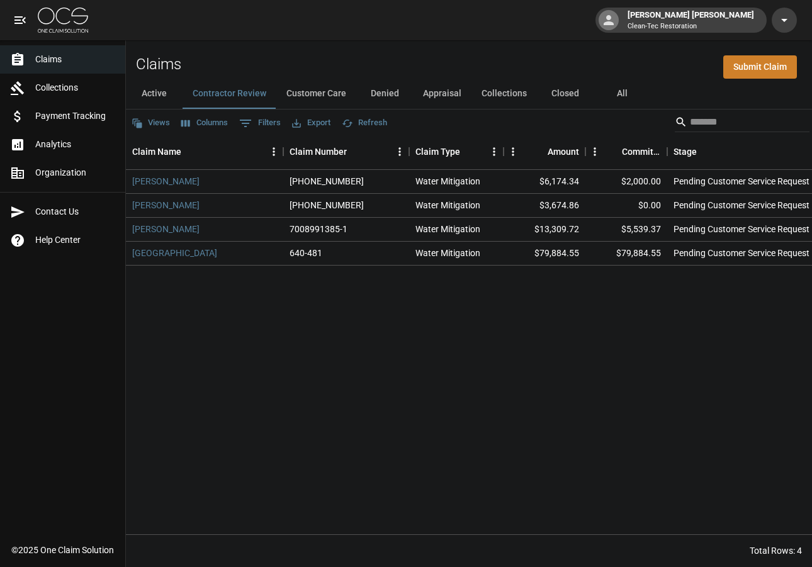
click at [315, 91] on button "Customer Care" at bounding box center [316, 94] width 80 height 30
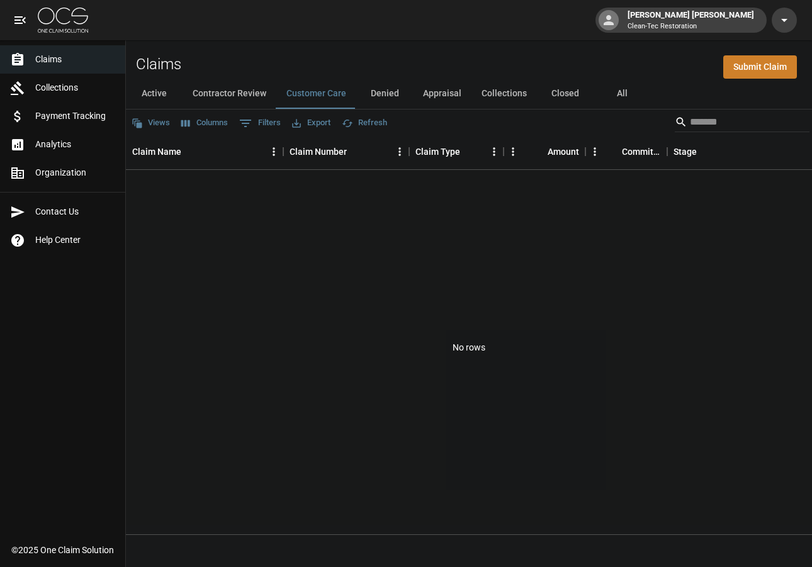
click at [259, 91] on button "Contractor Review" at bounding box center [229, 94] width 94 height 30
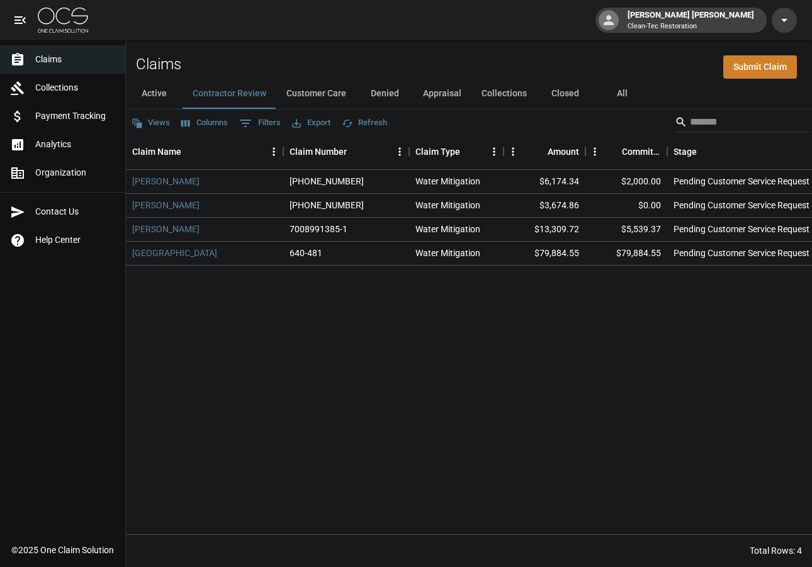
click at [435, 91] on button "Appraisal" at bounding box center [442, 94] width 59 height 30
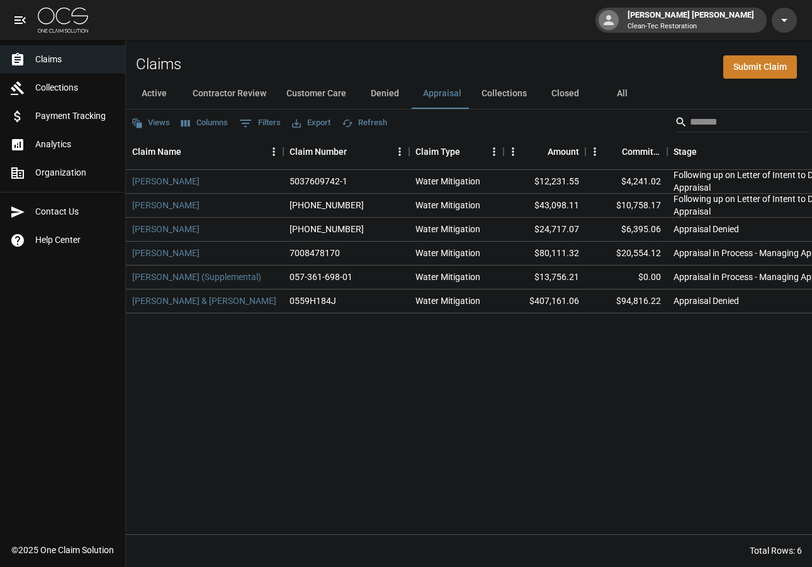
click at [381, 98] on button "Denied" at bounding box center [384, 94] width 57 height 30
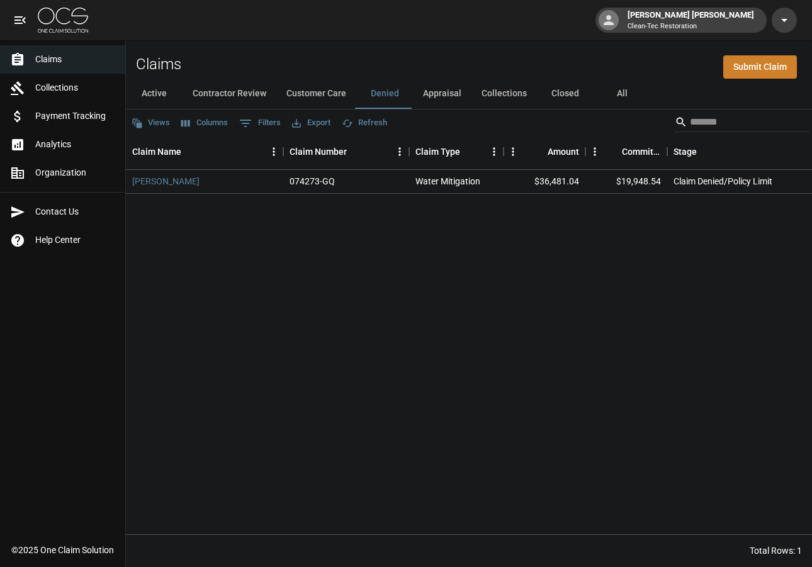
click at [332, 98] on button "Customer Care" at bounding box center [316, 94] width 80 height 30
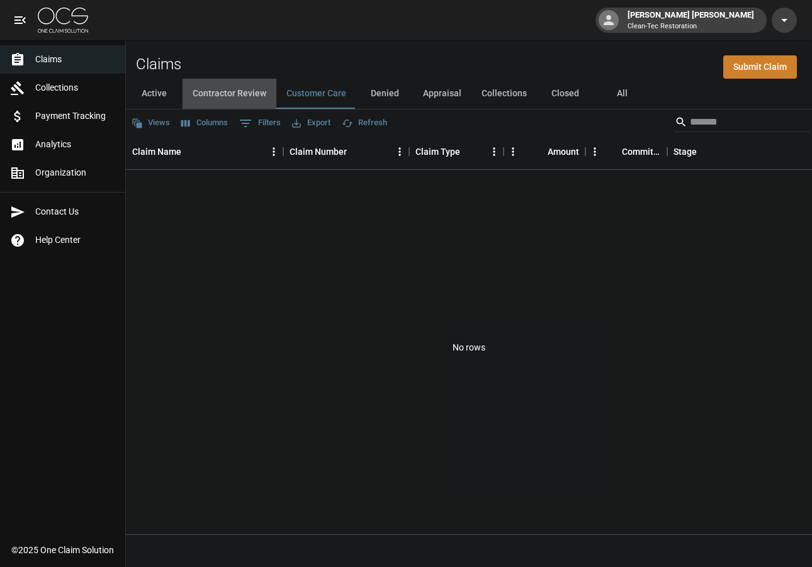
click at [246, 100] on button "Contractor Review" at bounding box center [229, 94] width 94 height 30
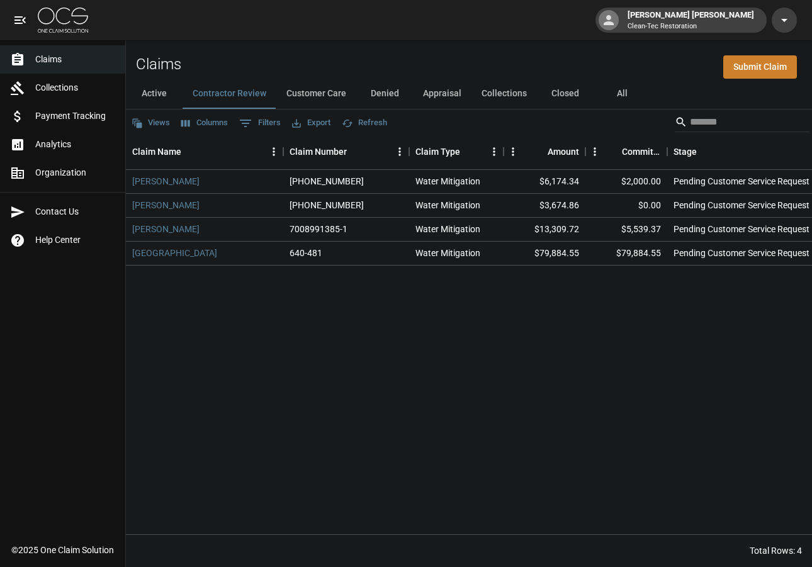
click at [154, 92] on button "Active" at bounding box center [154, 94] width 57 height 30
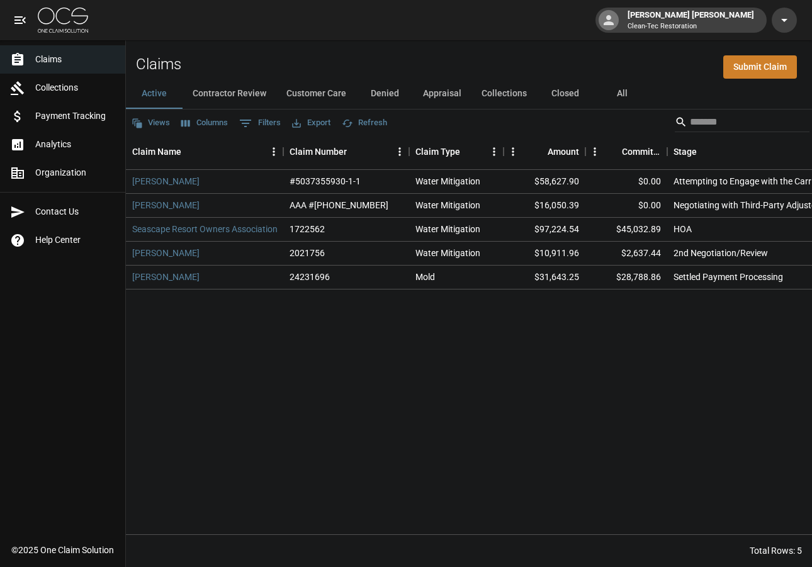
click at [262, 98] on button "Contractor Review" at bounding box center [229, 94] width 94 height 30
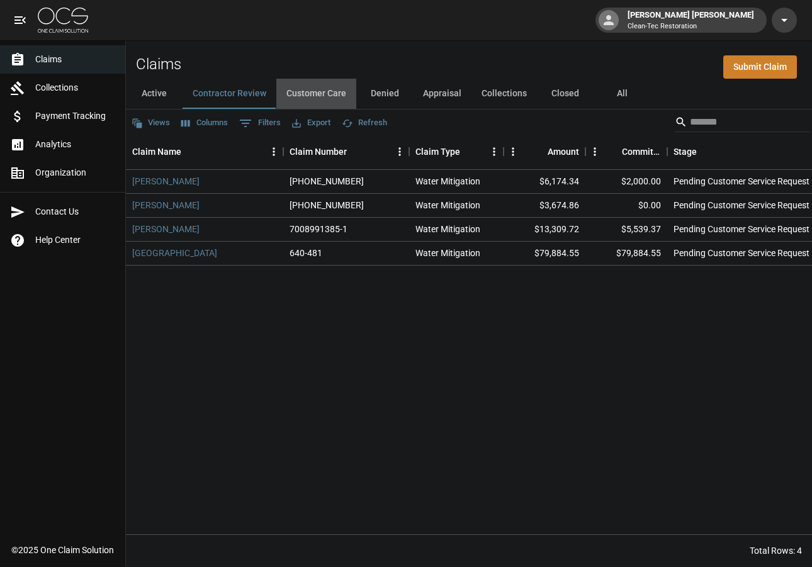
click at [323, 98] on button "Customer Care" at bounding box center [316, 94] width 80 height 30
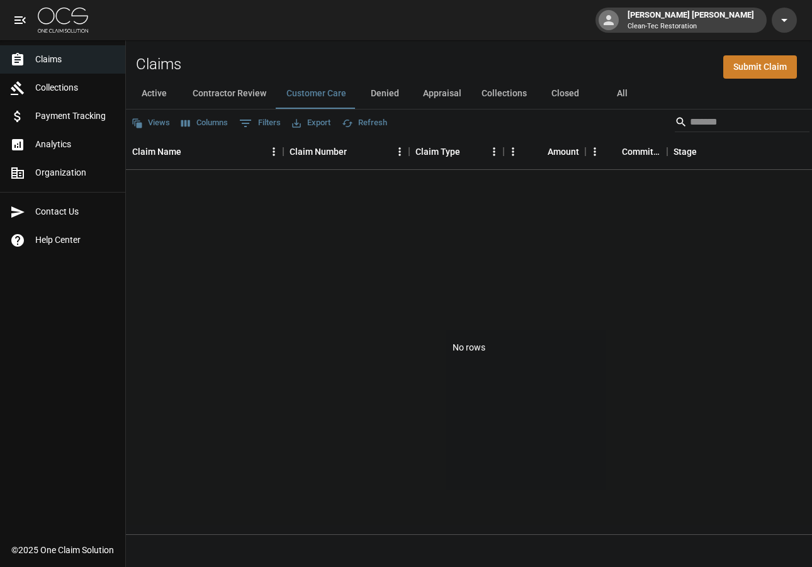
click at [379, 96] on button "Denied" at bounding box center [384, 94] width 57 height 30
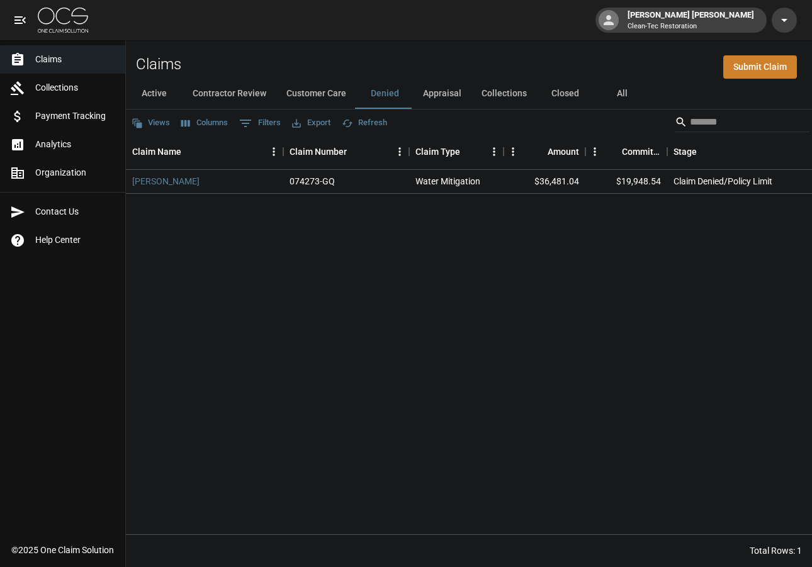
click at [441, 95] on button "Appraisal" at bounding box center [442, 94] width 59 height 30
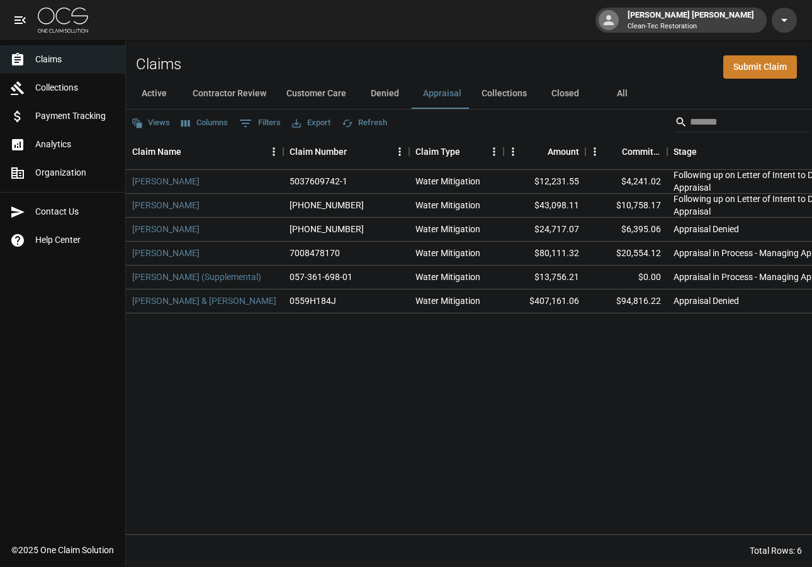
click at [476, 94] on button "Collections" at bounding box center [503, 94] width 65 height 30
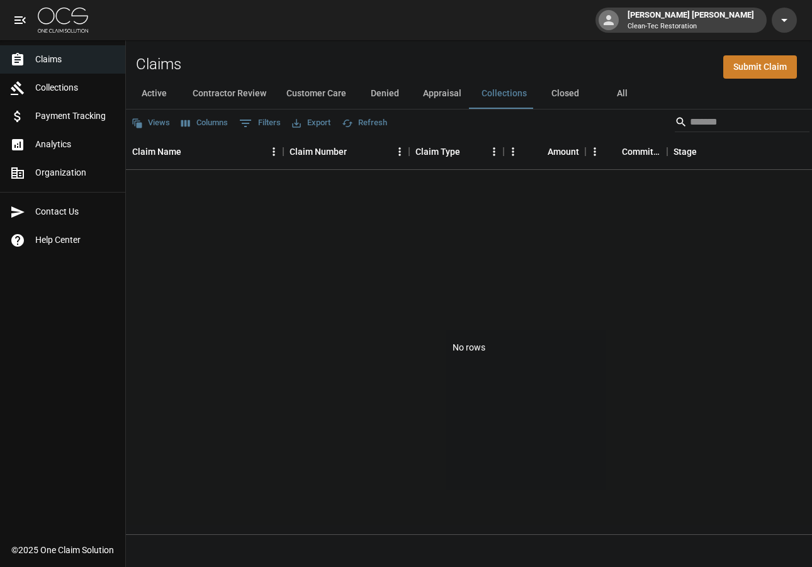
click at [154, 79] on div "Claims Submit Claim Active Contractor Review Customer Care Denied Appraisal Col…" at bounding box center [469, 303] width 686 height 527
click at [161, 83] on button "Active" at bounding box center [154, 94] width 57 height 30
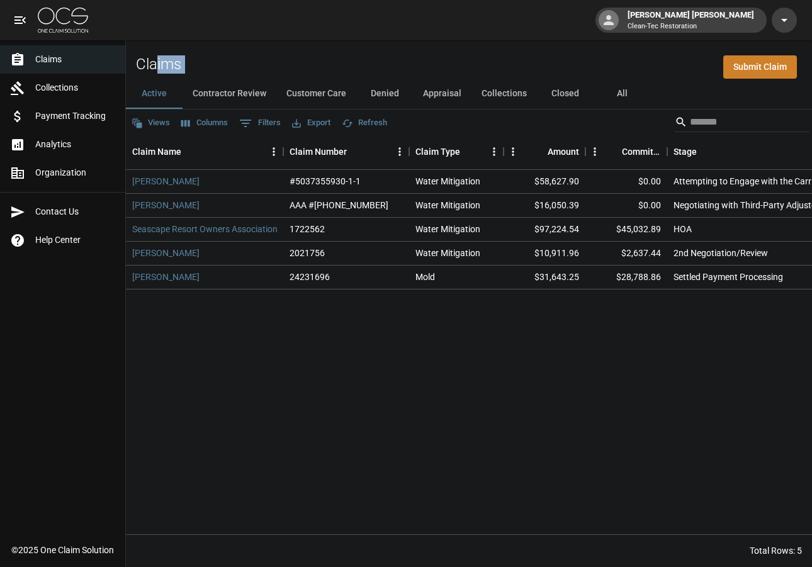
click at [247, 55] on div "Claims Submit Claim" at bounding box center [469, 59] width 686 height 38
click at [432, 91] on button "Appraisal" at bounding box center [442, 94] width 59 height 30
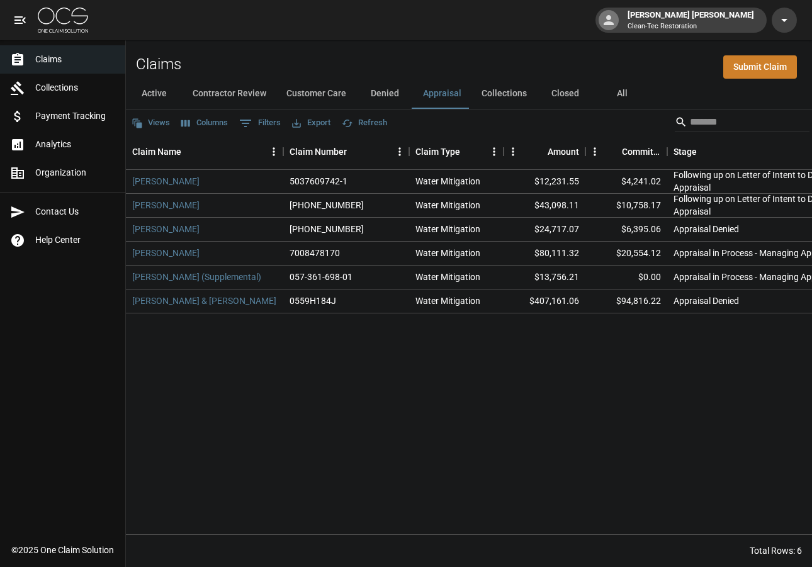
click at [155, 91] on button "Active" at bounding box center [154, 94] width 57 height 30
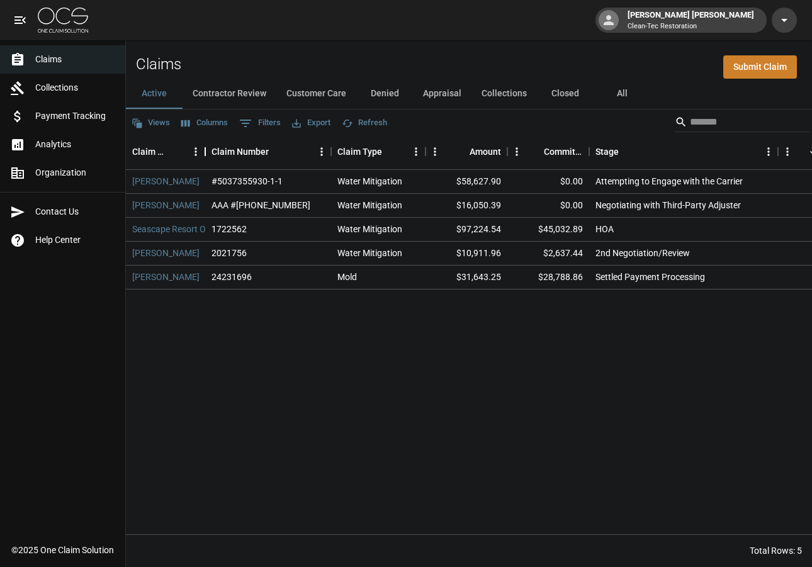
drag, startPoint x: 281, startPoint y: 152, endPoint x: 203, endPoint y: 155, distance: 78.1
click at [203, 155] on div "Claim Name" at bounding box center [205, 151] width 15 height 35
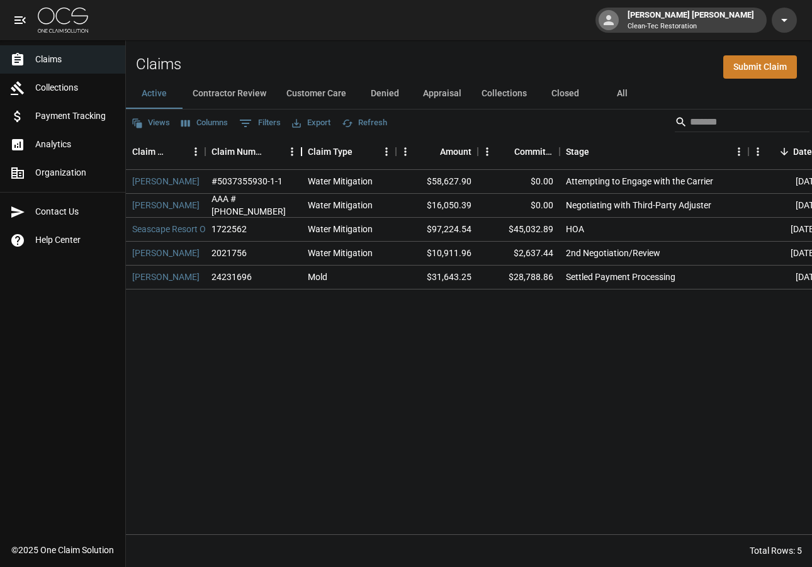
drag, startPoint x: 331, startPoint y: 152, endPoint x: 301, endPoint y: 152, distance: 29.6
click at [301, 152] on div "Claim Number" at bounding box center [301, 151] width 15 height 35
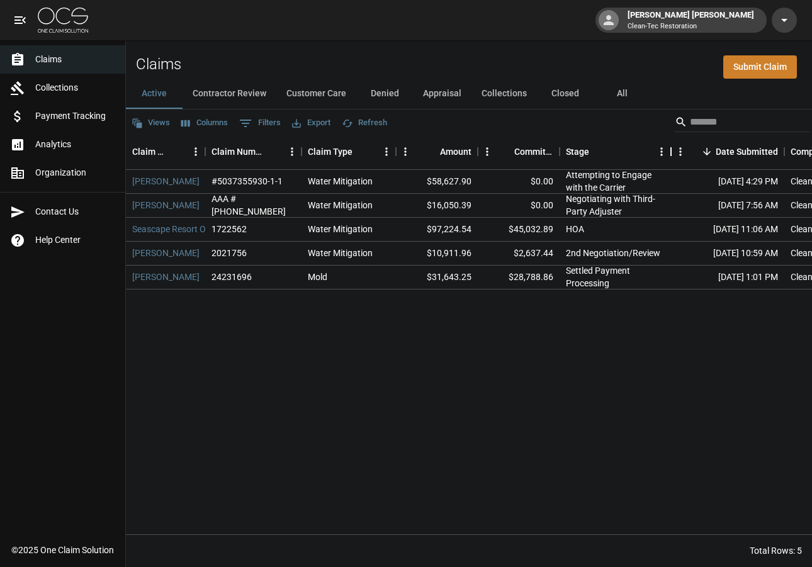
drag, startPoint x: 749, startPoint y: 147, endPoint x: 671, endPoint y: 150, distance: 77.5
click at [671, 150] on div "Stage" at bounding box center [670, 151] width 15 height 35
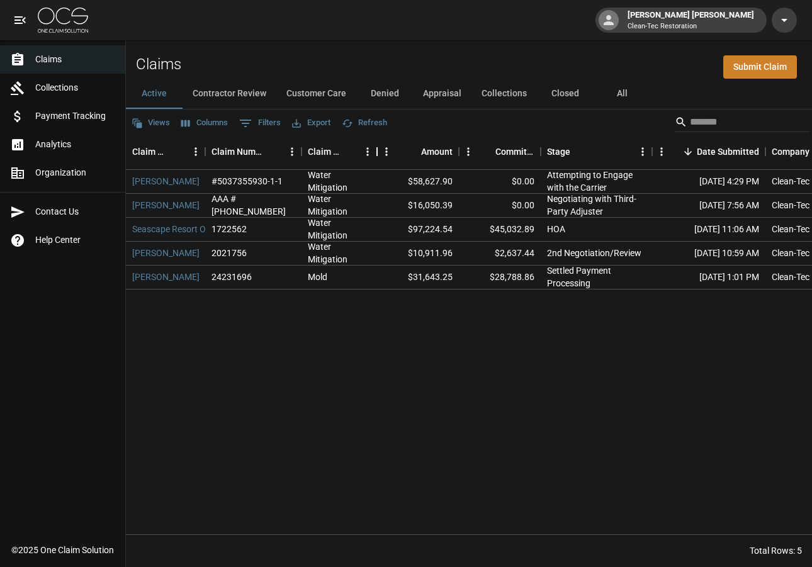
drag, startPoint x: 399, startPoint y: 147, endPoint x: 380, endPoint y: 147, distance: 18.9
click at [380, 147] on div "Claim Type" at bounding box center [376, 151] width 15 height 35
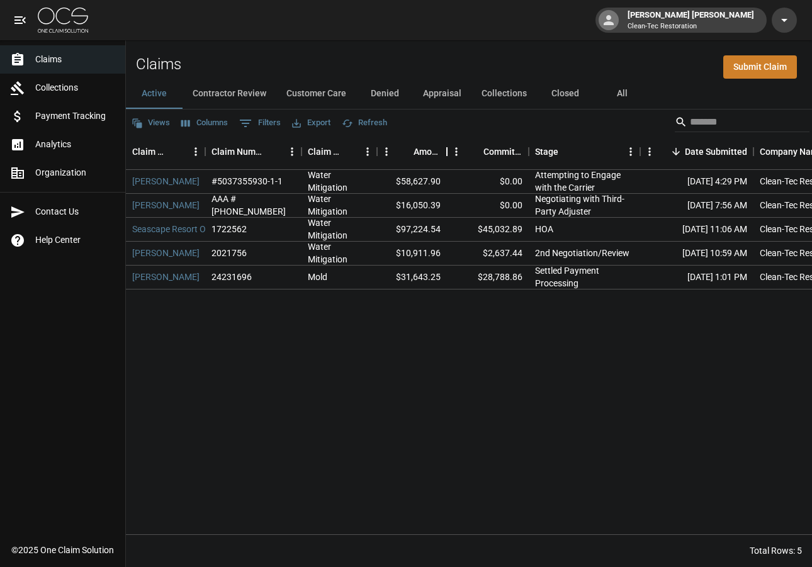
drag, startPoint x: 459, startPoint y: 148, endPoint x: 447, endPoint y: 148, distance: 12.0
click at [447, 148] on div "Amount" at bounding box center [446, 151] width 15 height 35
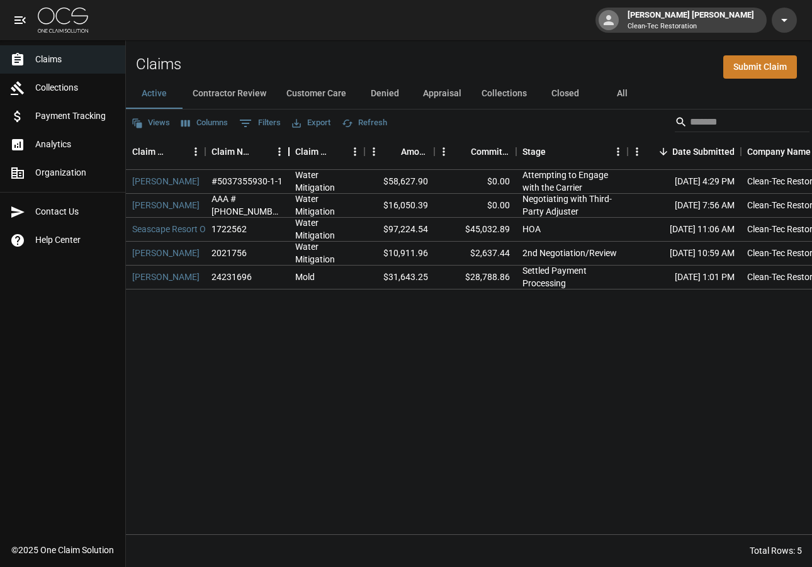
drag, startPoint x: 301, startPoint y: 149, endPoint x: 288, endPoint y: 149, distance: 12.6
click at [288, 149] on div "Claim Number" at bounding box center [288, 151] width 15 height 35
